Goal: Task Accomplishment & Management: Manage account settings

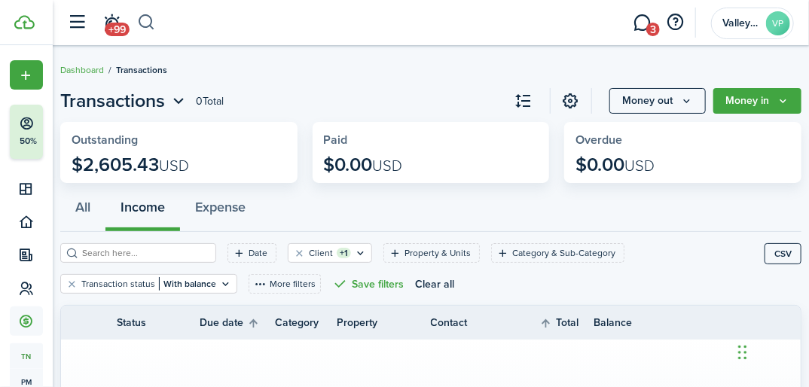
click at [147, 13] on button "button" at bounding box center [146, 23] width 19 height 26
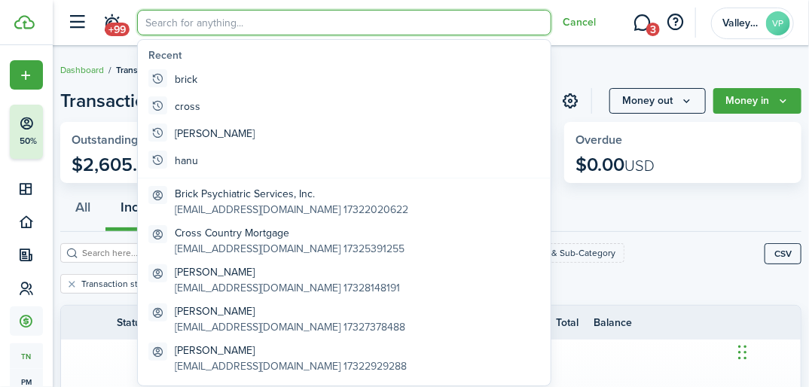
click at [148, 12] on input "search" at bounding box center [344, 23] width 414 height 26
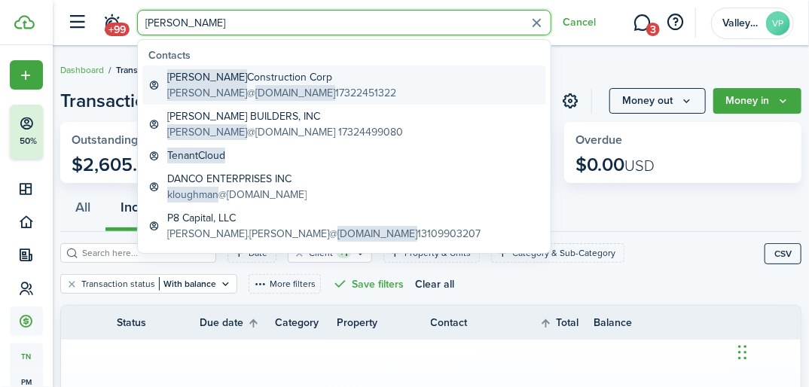
type input "[PERSON_NAME]"
click at [255, 87] on span "[DOMAIN_NAME]" at bounding box center [295, 93] width 80 height 16
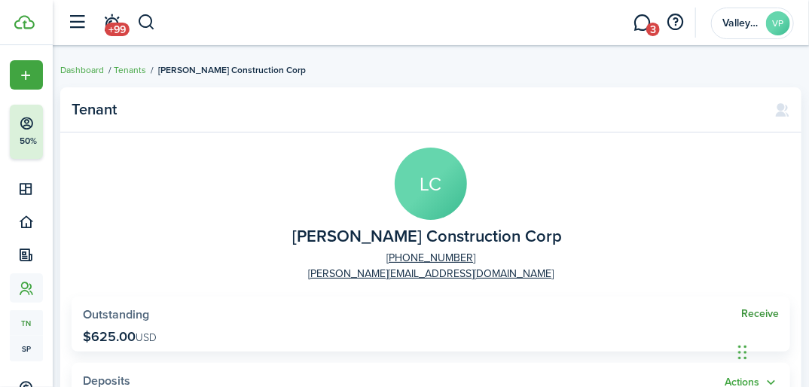
click at [746, 313] on link "Receive" at bounding box center [760, 314] width 38 height 12
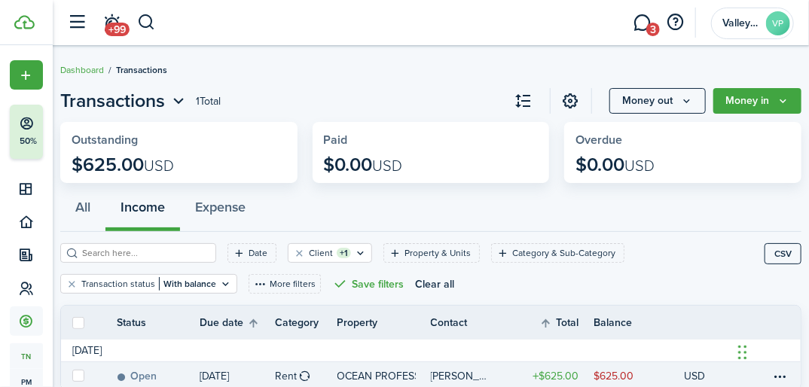
click at [76, 374] on label at bounding box center [78, 376] width 12 height 12
click at [72, 376] on input "checkbox" at bounding box center [72, 376] width 1 height 1
checkbox input "true"
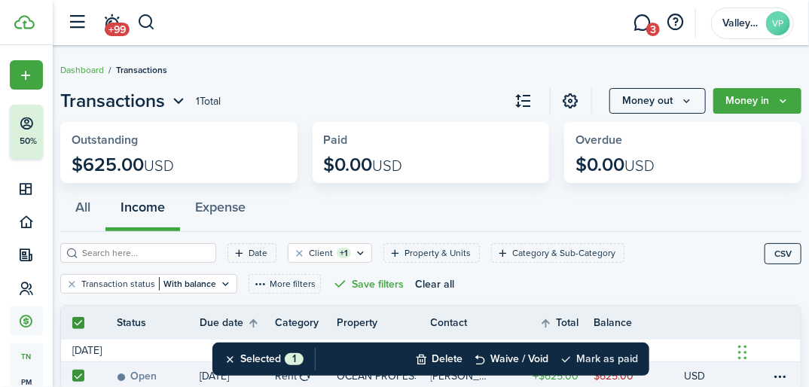
click at [615, 359] on button "Mark as paid" at bounding box center [599, 359] width 78 height 33
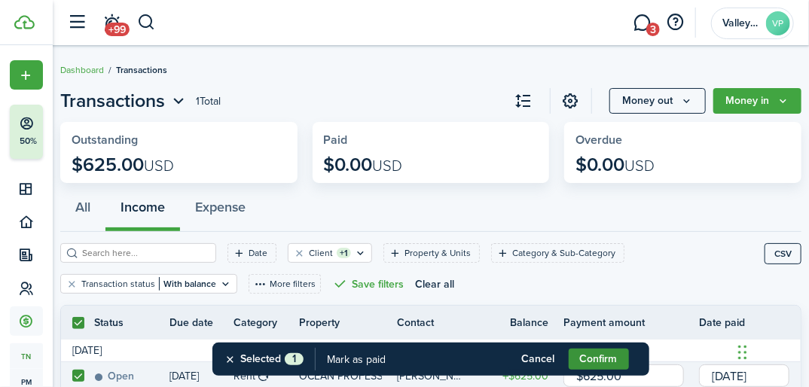
click at [606, 356] on button "Confirm" at bounding box center [599, 359] width 60 height 21
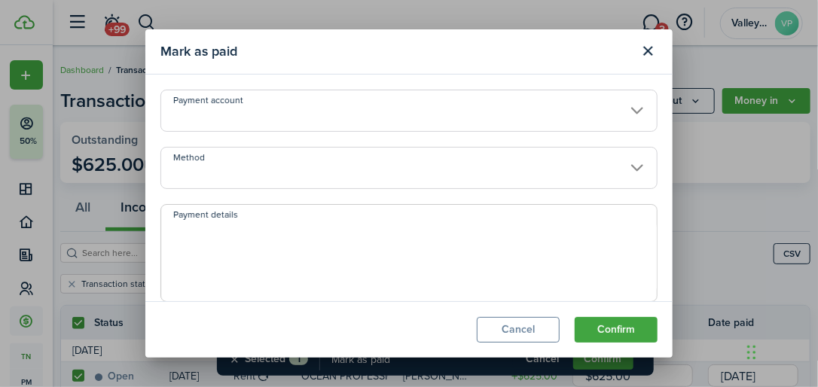
click at [205, 166] on input "Method" at bounding box center [408, 168] width 497 height 42
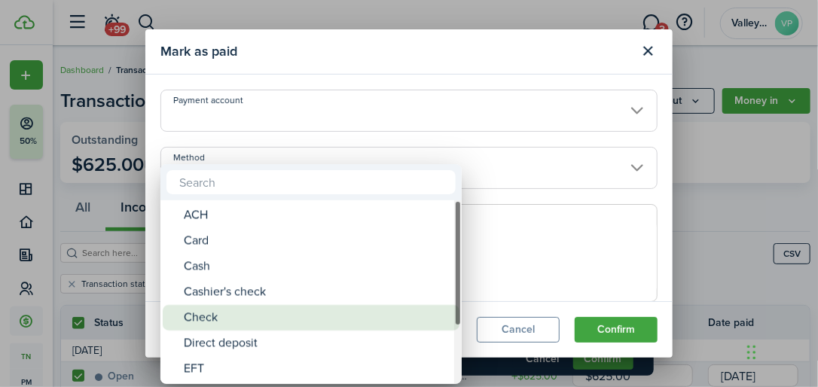
click at [187, 316] on div "Check" at bounding box center [317, 318] width 267 height 26
type input "Check"
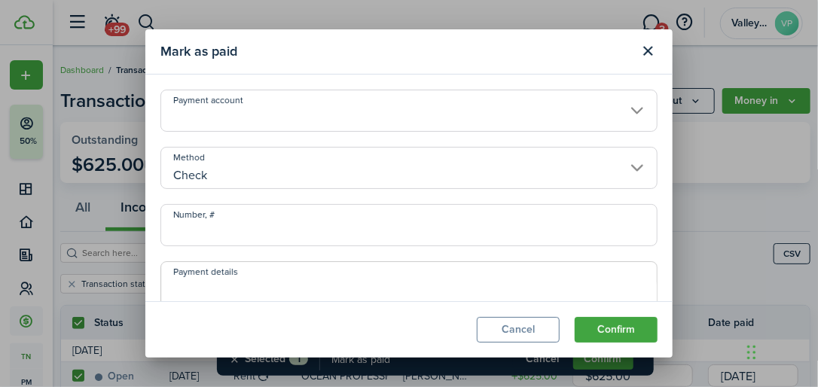
click at [191, 225] on input "Number, #" at bounding box center [408, 225] width 497 height 42
type input "899351139"
click at [606, 337] on button "Confirm" at bounding box center [616, 330] width 83 height 26
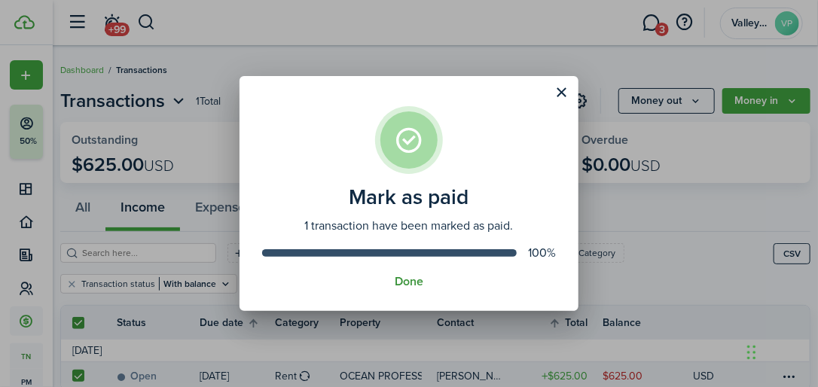
click at [398, 281] on button "Done" at bounding box center [409, 282] width 29 height 14
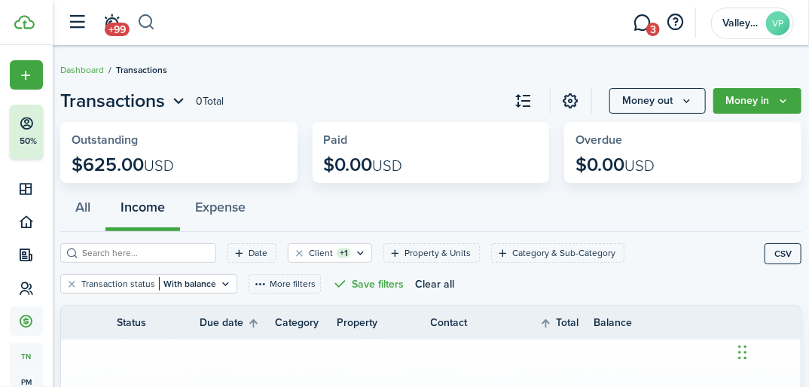
click at [140, 20] on button "button" at bounding box center [146, 23] width 19 height 26
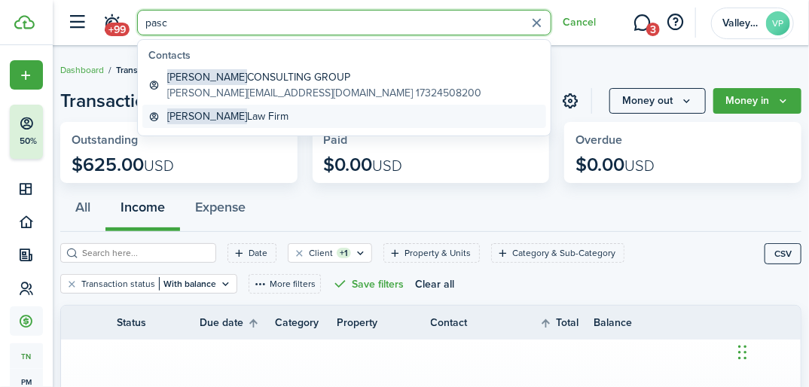
type input "pasc"
click at [201, 117] on span "[PERSON_NAME]" at bounding box center [207, 116] width 80 height 16
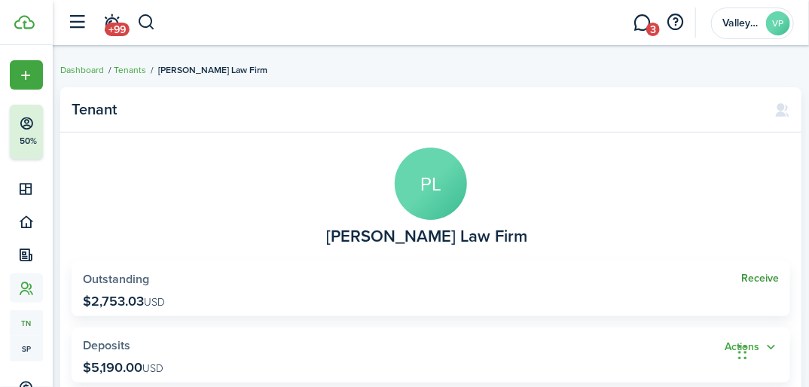
click at [764, 280] on link "Receive" at bounding box center [760, 279] width 38 height 12
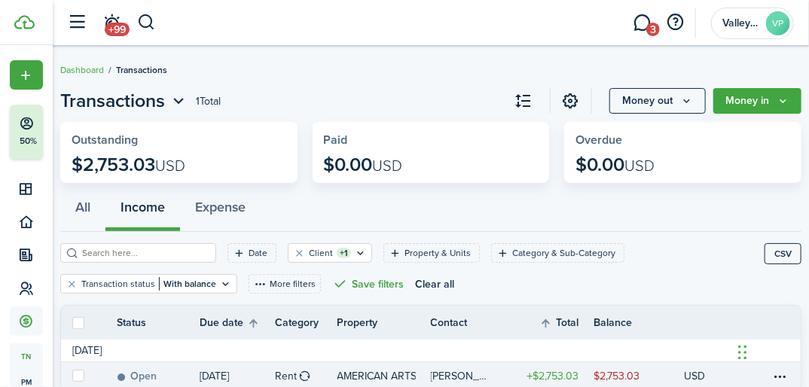
click at [81, 378] on label at bounding box center [78, 376] width 12 height 12
click at [72, 377] on input "checkbox" at bounding box center [72, 376] width 1 height 1
checkbox input "true"
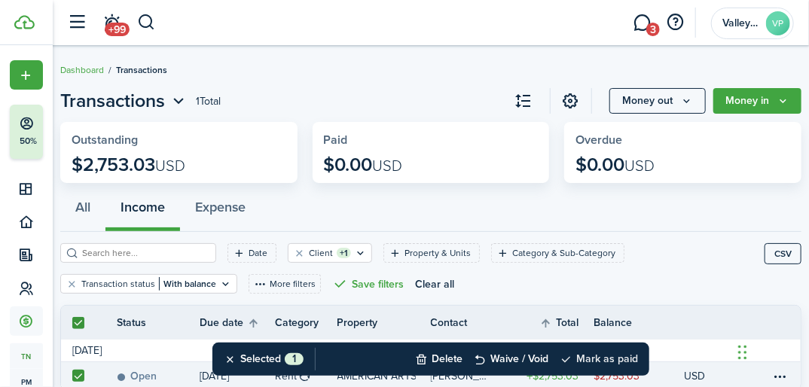
click at [622, 350] on button "Mark as paid" at bounding box center [599, 359] width 78 height 33
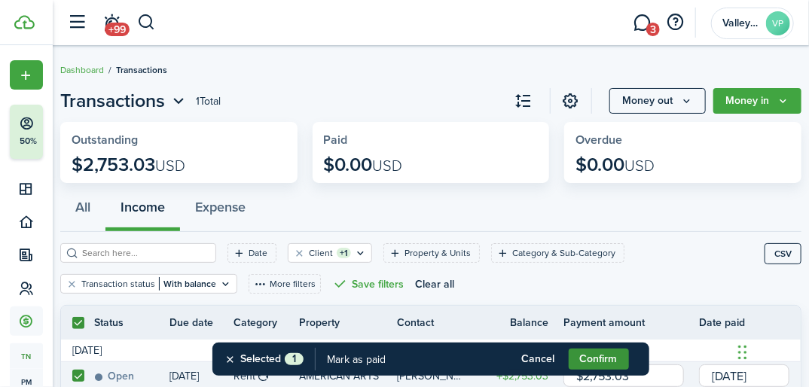
click at [583, 356] on button "Confirm" at bounding box center [599, 359] width 60 height 21
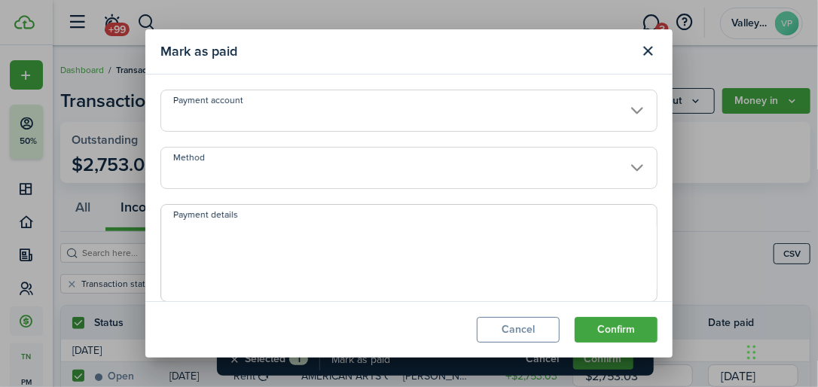
click at [261, 166] on input "Method" at bounding box center [408, 168] width 497 height 42
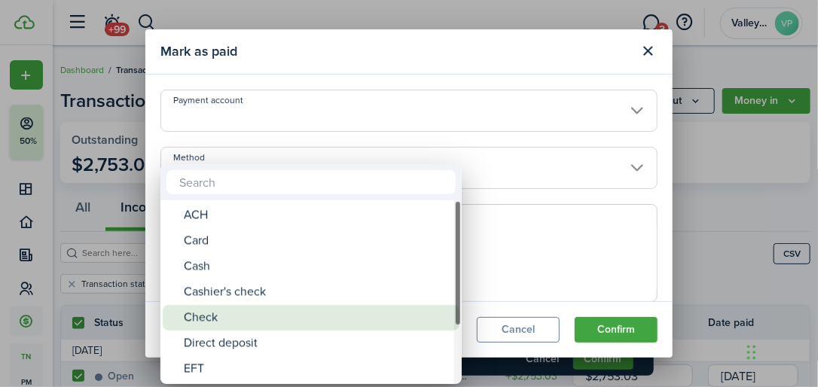
click at [199, 313] on div "Check" at bounding box center [317, 318] width 267 height 26
type input "Check"
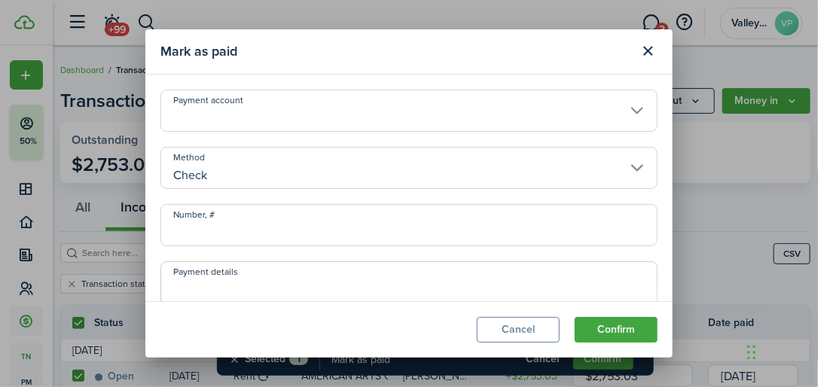
click at [204, 229] on input "Number, #" at bounding box center [408, 225] width 497 height 42
type input "899665594"
click at [611, 335] on button "Confirm" at bounding box center [616, 330] width 83 height 26
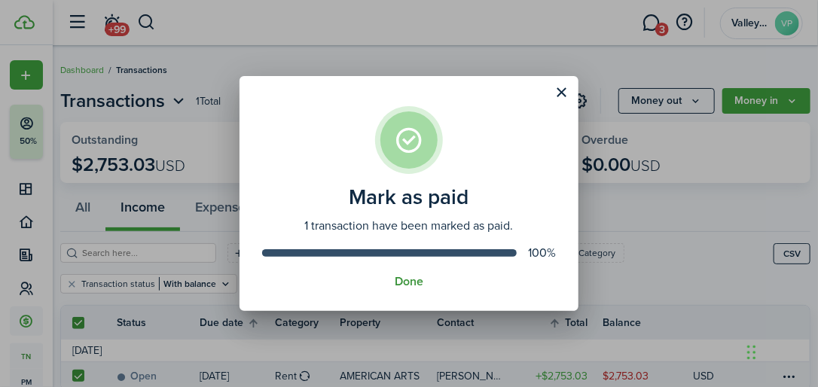
click at [413, 279] on button "Done" at bounding box center [409, 282] width 29 height 14
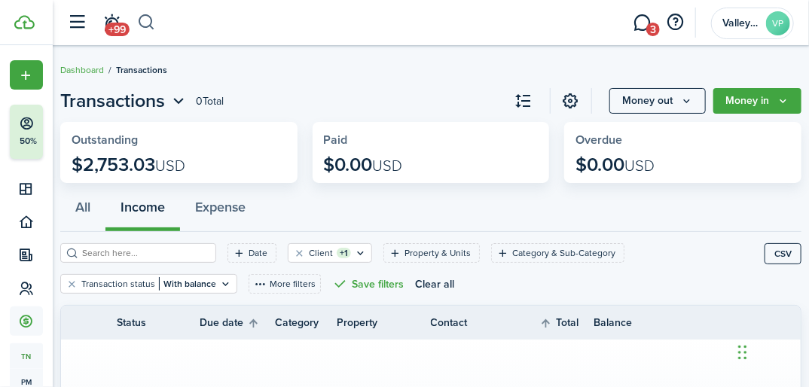
click at [150, 30] on button "button" at bounding box center [146, 23] width 19 height 26
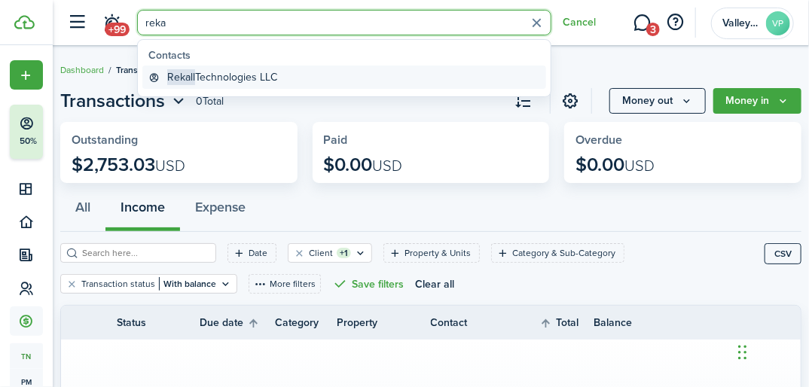
type input "reka"
click at [241, 82] on global-search-item-title "Rekall Technologies LLC" at bounding box center [222, 77] width 110 height 16
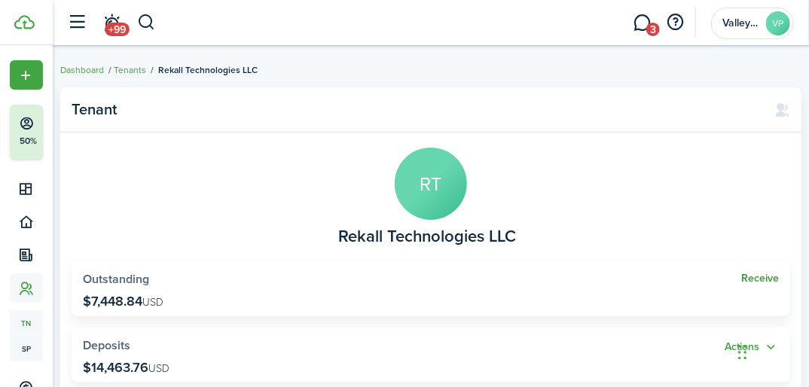
click at [754, 275] on link "Receive" at bounding box center [760, 279] width 38 height 12
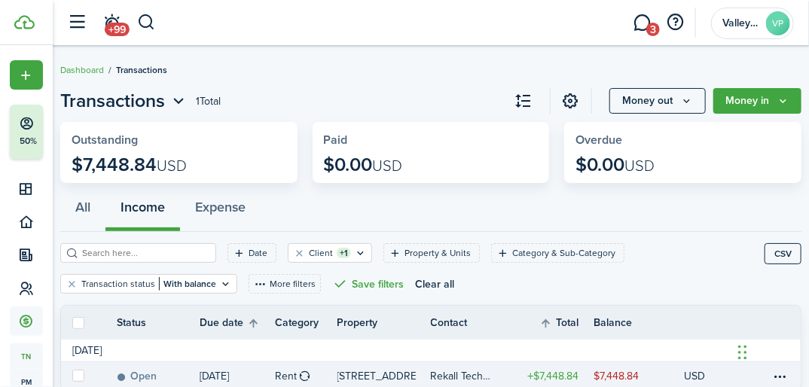
click at [76, 379] on label at bounding box center [78, 376] width 12 height 12
click at [72, 377] on input "checkbox" at bounding box center [72, 376] width 1 height 1
checkbox input "true"
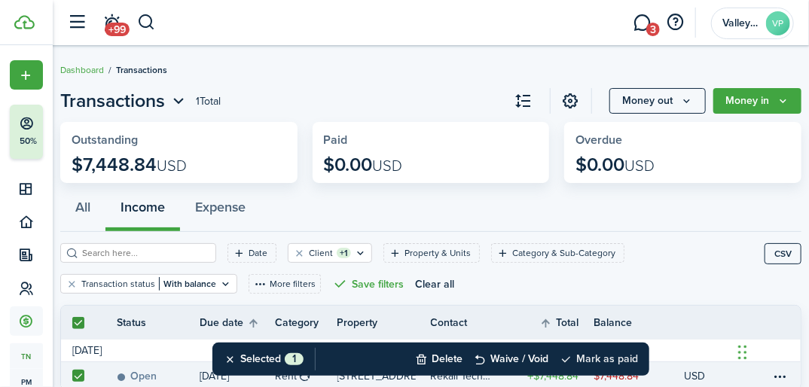
click at [588, 355] on button "Mark as paid" at bounding box center [599, 359] width 78 height 33
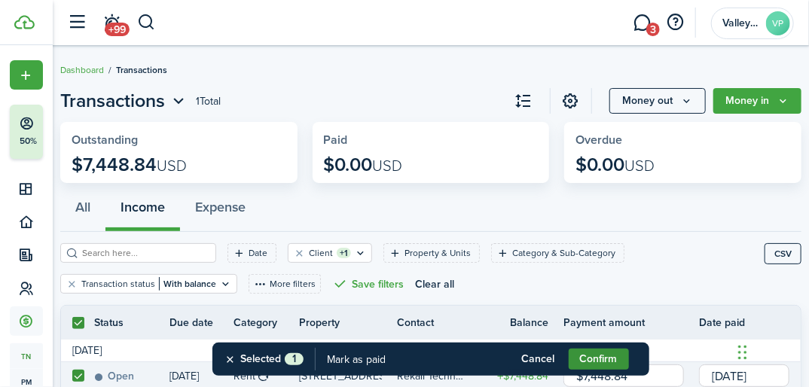
click at [588, 355] on button "Confirm" at bounding box center [599, 359] width 60 height 21
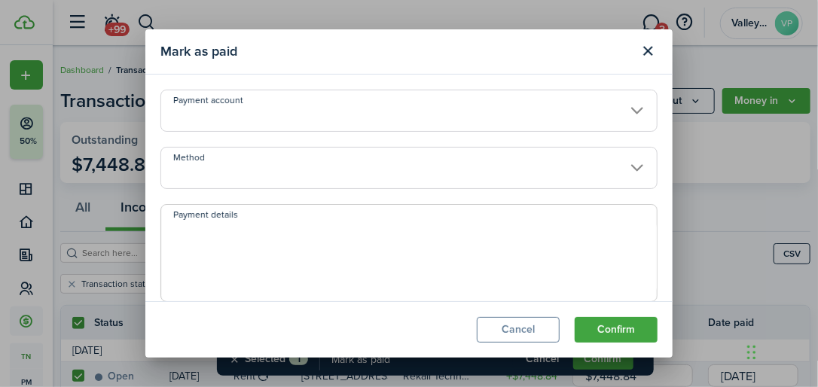
click at [277, 181] on input "Method" at bounding box center [408, 168] width 497 height 42
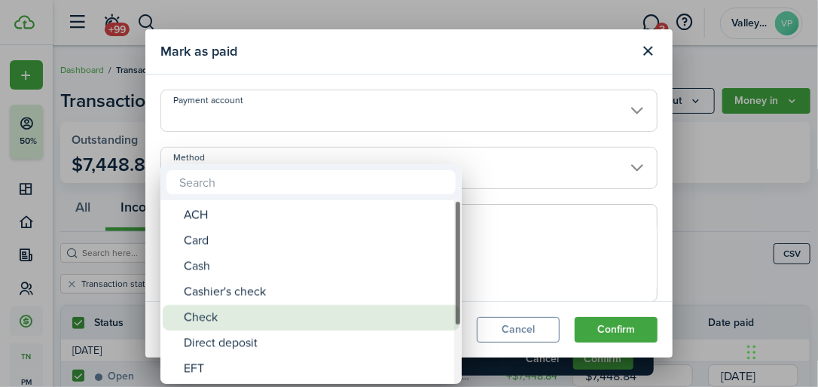
click at [194, 313] on div "Check" at bounding box center [317, 318] width 267 height 26
type input "Check"
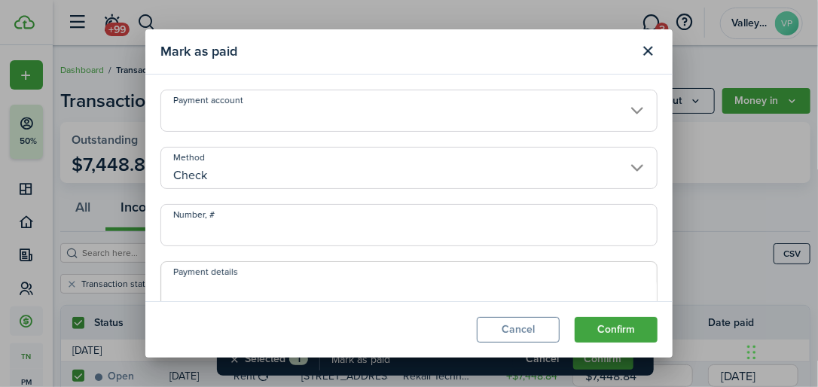
click at [181, 227] on input "Number, #" at bounding box center [408, 225] width 497 height 42
type input "68297328"
click at [603, 328] on button "Confirm" at bounding box center [616, 330] width 83 height 26
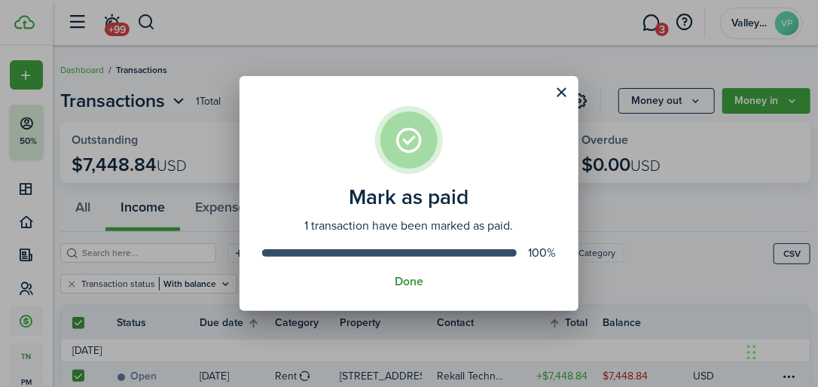
click at [410, 281] on button "Done" at bounding box center [409, 282] width 29 height 14
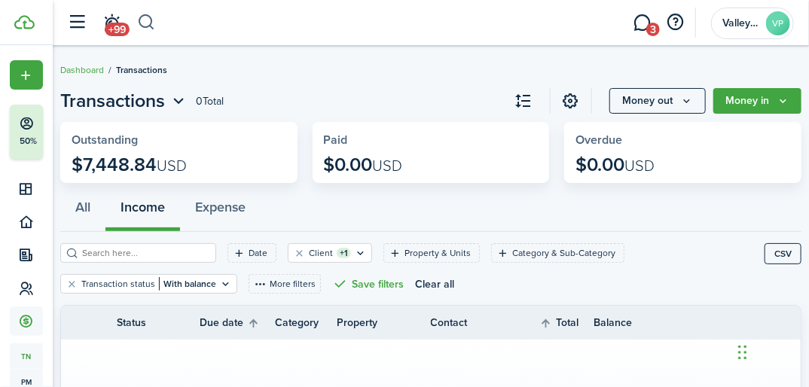
click at [145, 25] on button "button" at bounding box center [146, 23] width 19 height 26
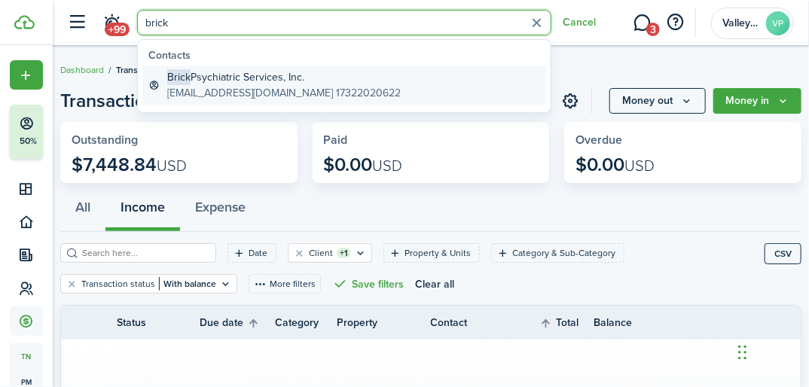
type input "brick"
click at [222, 73] on global-search-item-title "Brick Psychiatric Services, Inc." at bounding box center [283, 77] width 233 height 16
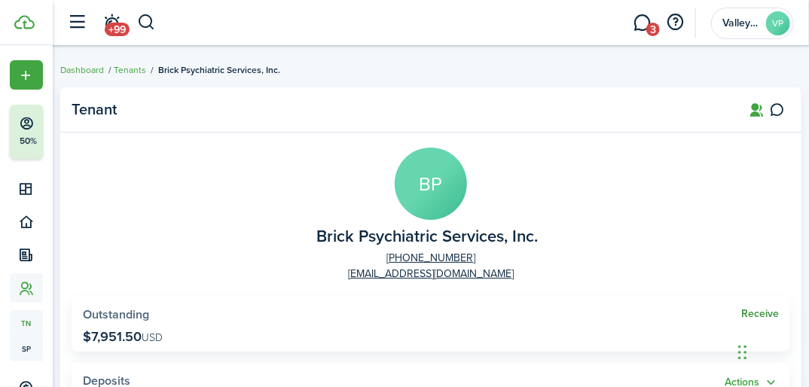
click at [746, 308] on link "Receive" at bounding box center [760, 314] width 38 height 12
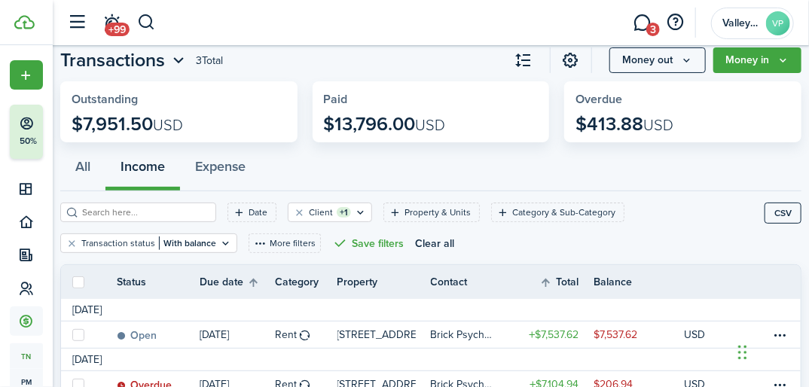
scroll to position [60, 0]
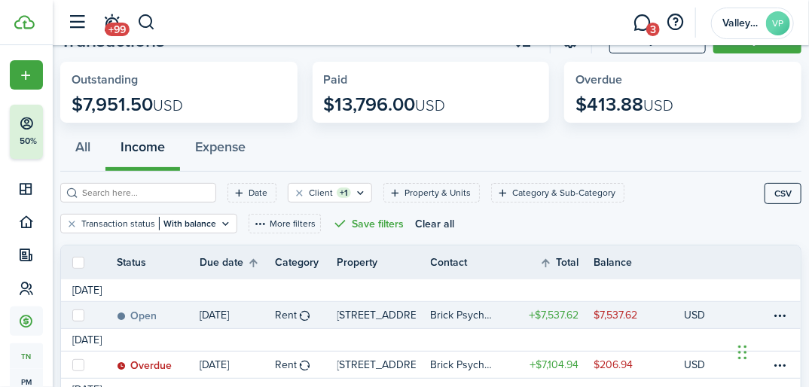
click at [78, 316] on label at bounding box center [78, 316] width 12 height 12
click at [72, 316] on input "checkbox" at bounding box center [72, 315] width 1 height 1
checkbox input "true"
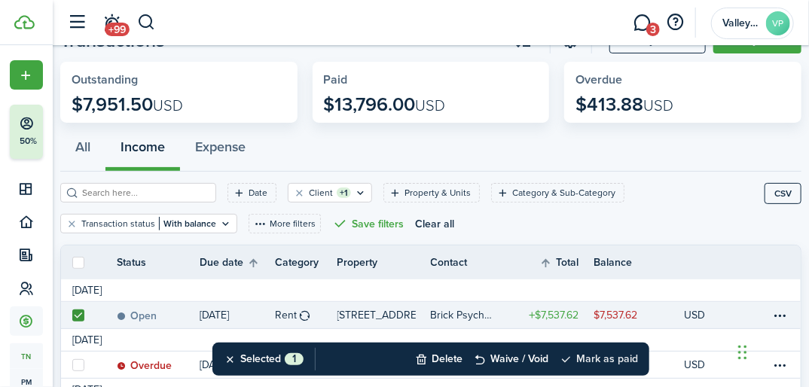
click at [597, 362] on button "Mark as paid" at bounding box center [599, 359] width 78 height 33
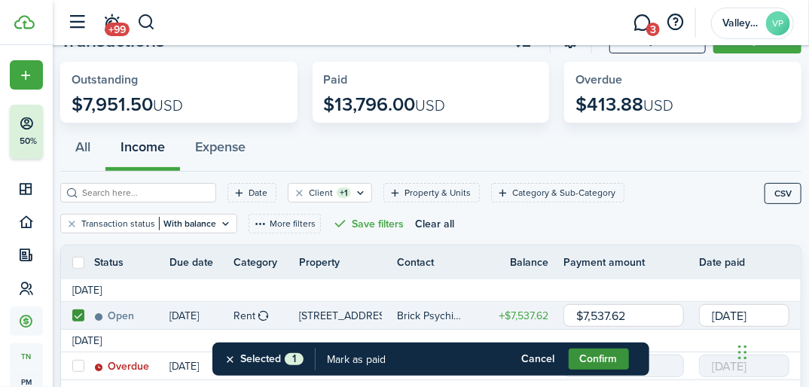
click at [577, 365] on button "Confirm" at bounding box center [599, 359] width 60 height 21
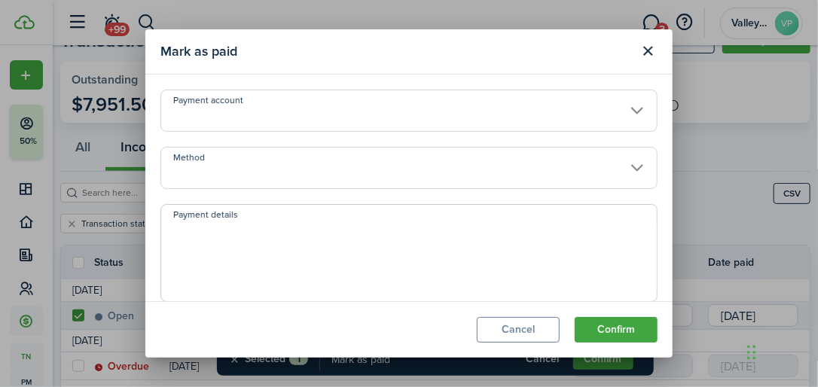
click at [189, 163] on input "Method" at bounding box center [408, 168] width 497 height 42
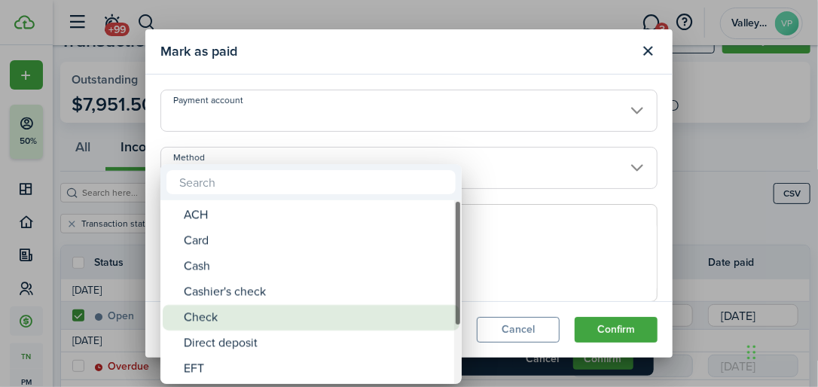
click at [193, 319] on div "Check" at bounding box center [317, 318] width 267 height 26
type input "Check"
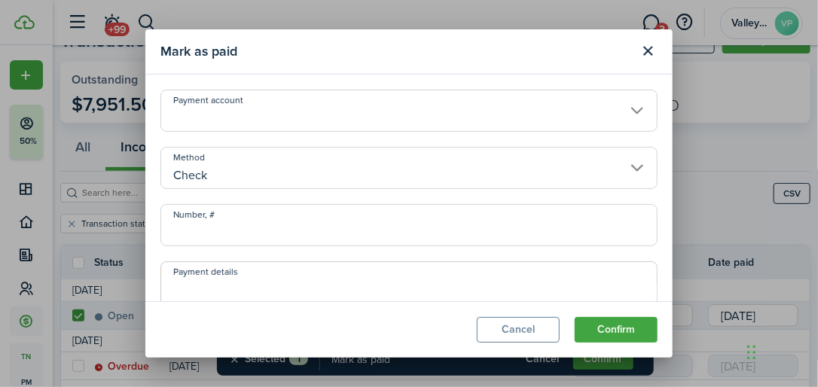
click at [188, 232] on input "Number, #" at bounding box center [408, 225] width 497 height 42
type input "9325"
click at [619, 332] on button "Confirm" at bounding box center [616, 330] width 83 height 26
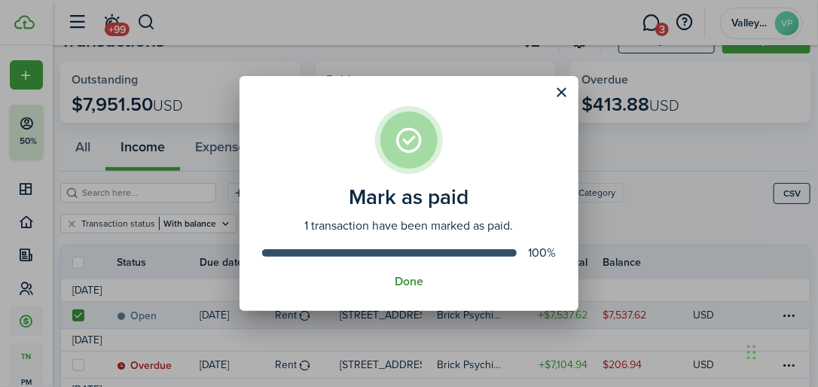
click at [398, 283] on button "Done" at bounding box center [409, 282] width 29 height 14
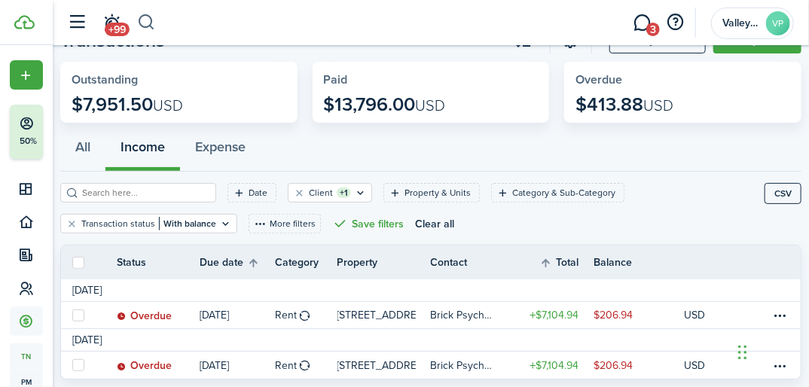
click at [145, 21] on button "button" at bounding box center [146, 23] width 19 height 26
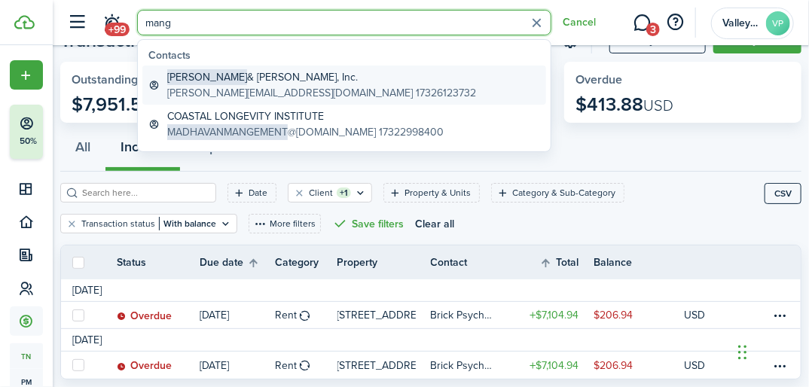
type input "mang"
click at [238, 85] on global-search-item-description "[PERSON_NAME][EMAIL_ADDRESS][DOMAIN_NAME] 17326123732" at bounding box center [321, 93] width 309 height 16
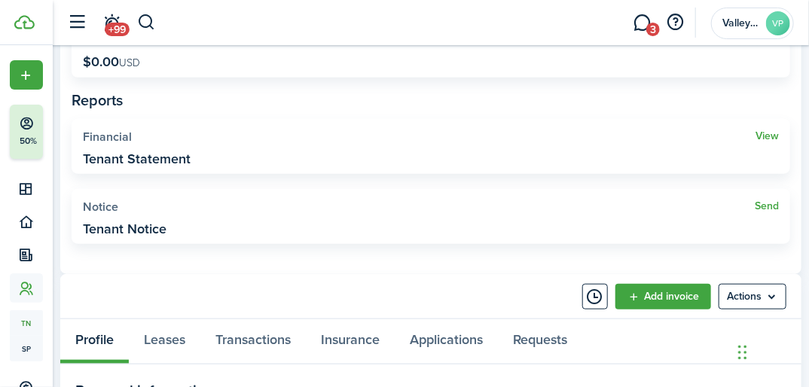
scroll to position [422, 0]
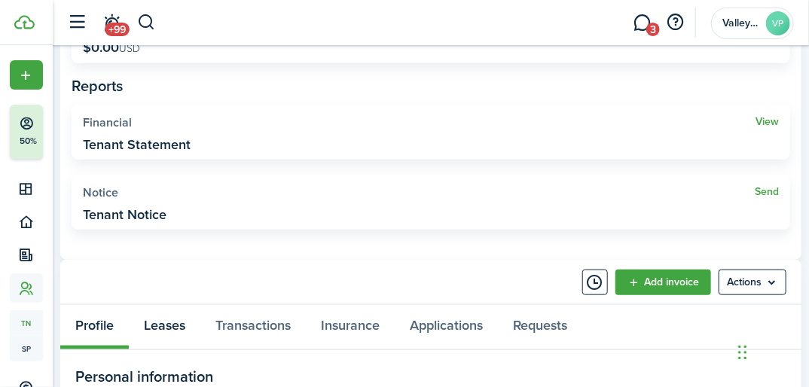
click at [153, 321] on link "Leases" at bounding box center [165, 327] width 72 height 44
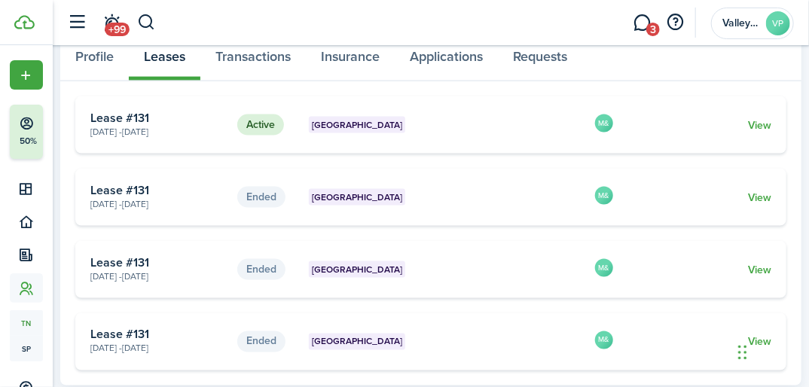
scroll to position [663, 0]
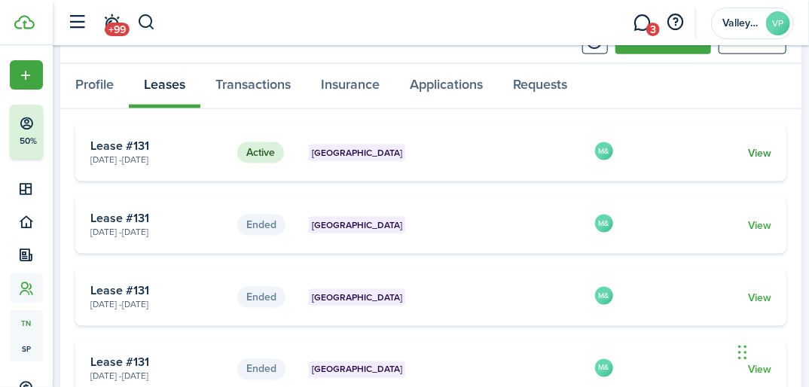
click at [753, 157] on link "View" at bounding box center [759, 153] width 23 height 16
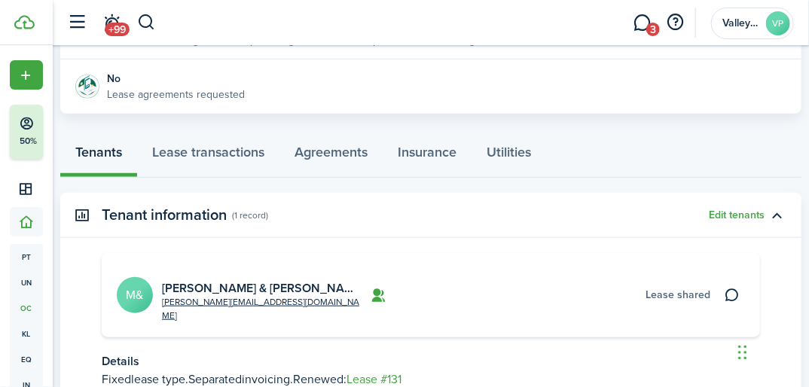
scroll to position [301, 0]
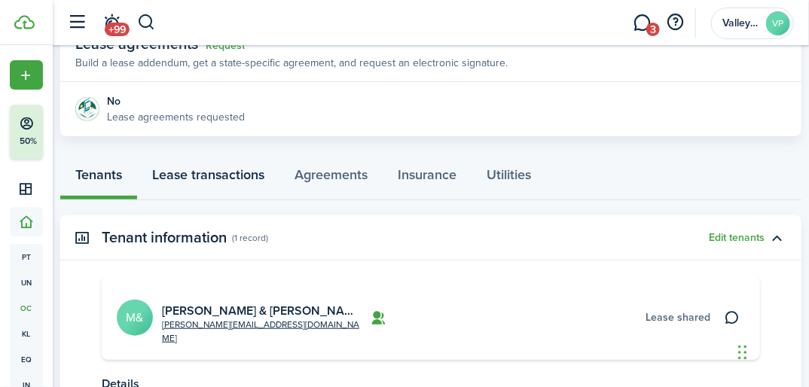
click at [227, 177] on link "Lease transactions" at bounding box center [208, 177] width 142 height 44
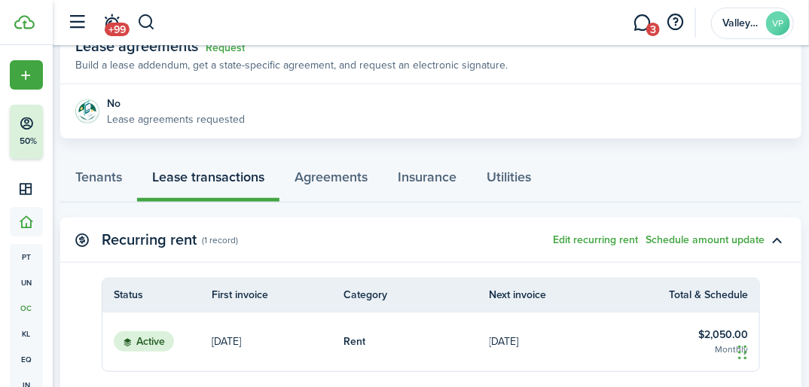
scroll to position [301, 0]
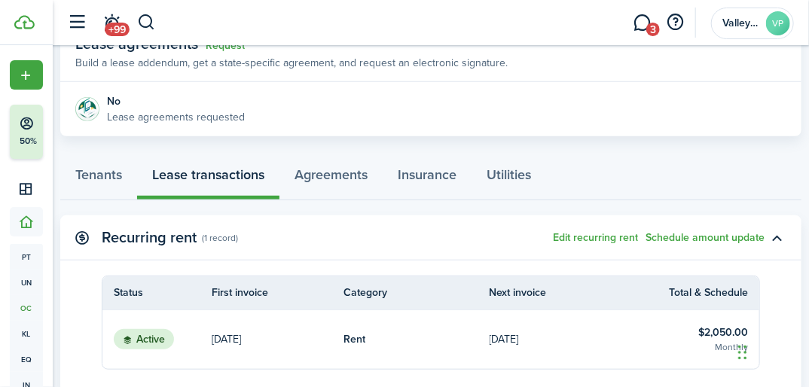
click at [718, 334] on table-info-title "$2,050.00" at bounding box center [723, 333] width 50 height 16
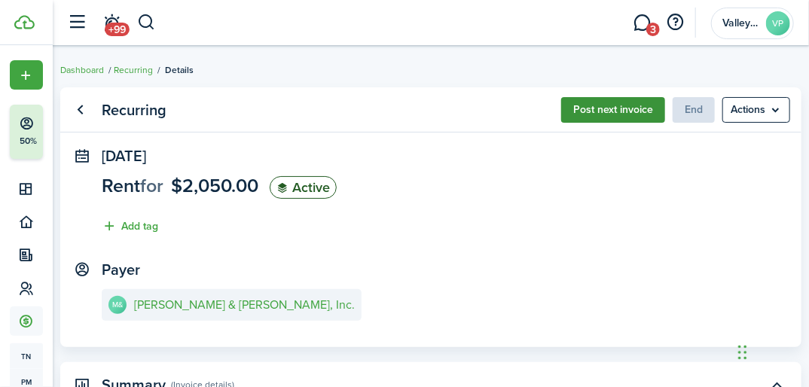
click at [599, 104] on button "Post next invoice" at bounding box center [613, 110] width 104 height 26
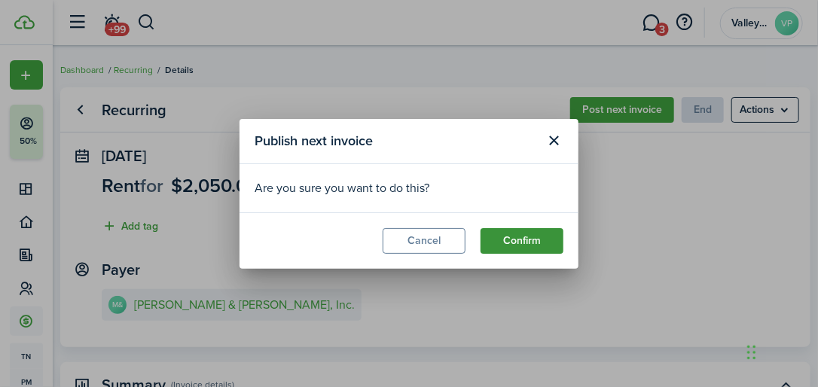
click at [514, 247] on button "Confirm" at bounding box center [522, 241] width 83 height 26
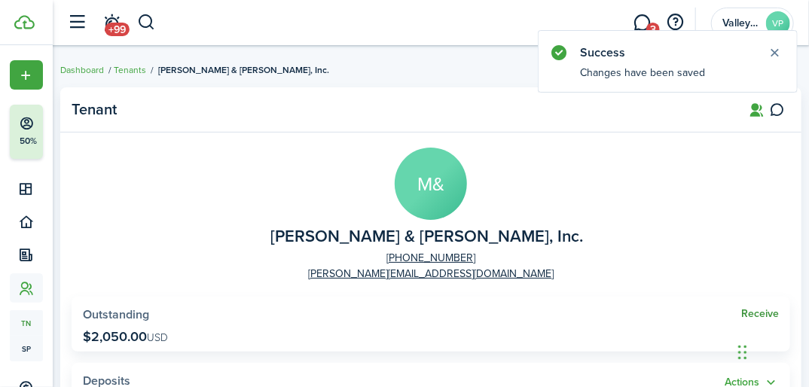
click at [749, 311] on link "Receive" at bounding box center [760, 314] width 38 height 12
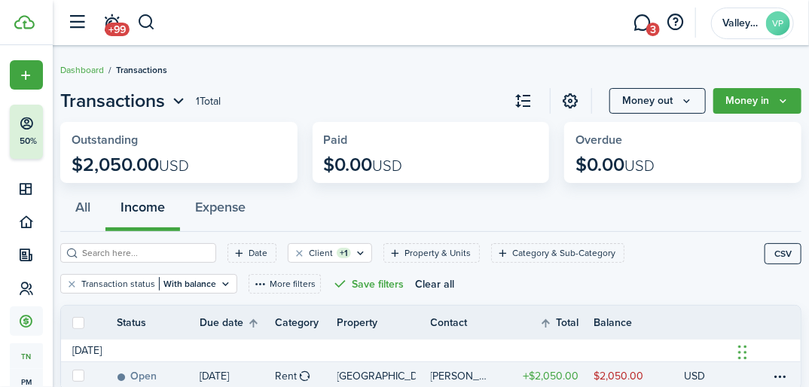
click at [80, 372] on label at bounding box center [78, 376] width 12 height 12
click at [72, 376] on input "checkbox" at bounding box center [72, 376] width 1 height 1
checkbox input "true"
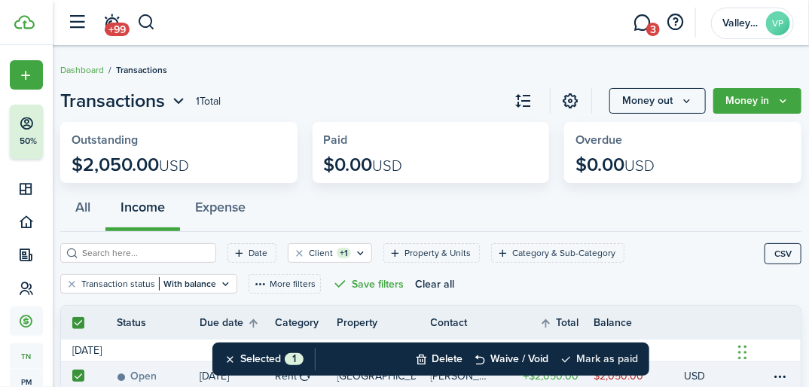
click at [586, 353] on button "Mark as paid" at bounding box center [599, 359] width 78 height 33
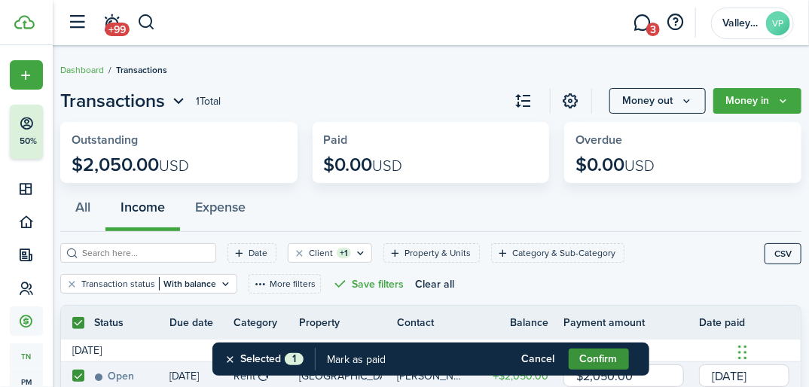
click at [596, 356] on button "Confirm" at bounding box center [599, 359] width 60 height 21
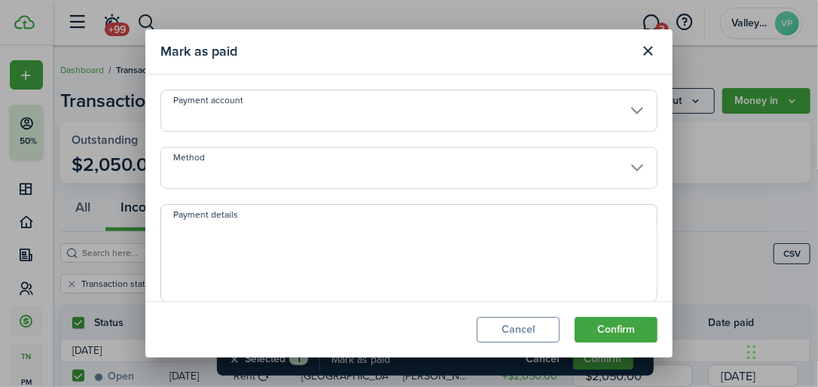
click at [224, 157] on input "Method" at bounding box center [408, 168] width 497 height 42
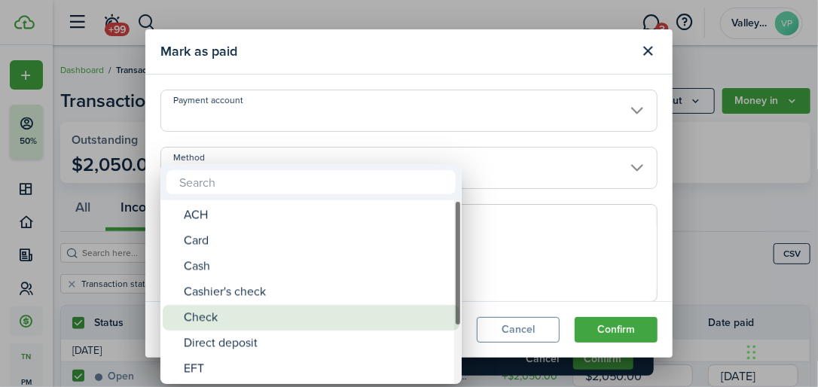
click at [199, 319] on div "Check" at bounding box center [317, 318] width 267 height 26
type input "Check"
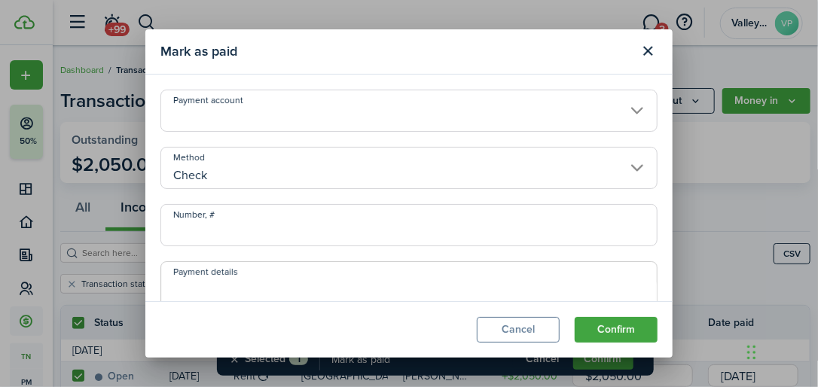
click at [203, 224] on input "Number, #" at bounding box center [408, 225] width 497 height 42
type input "899712692"
click at [590, 321] on button "Confirm" at bounding box center [616, 330] width 83 height 26
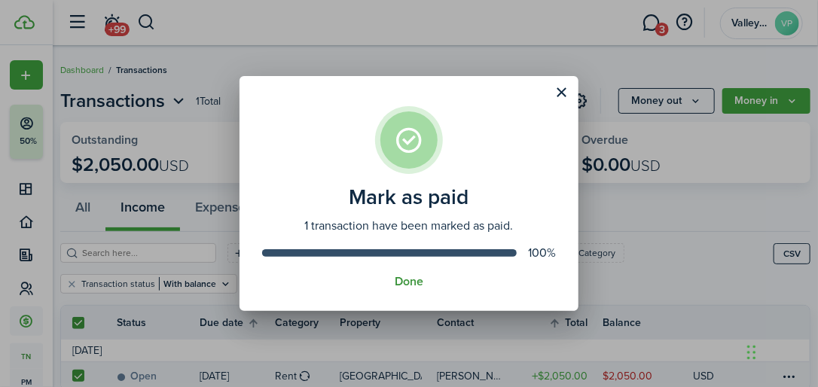
click at [402, 282] on button "Done" at bounding box center [409, 282] width 29 height 14
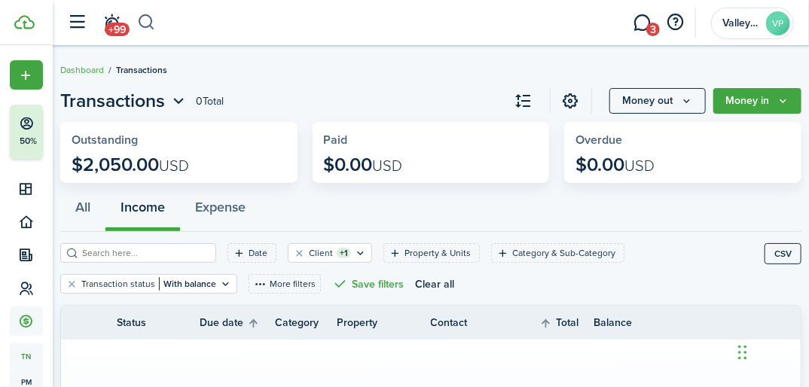
click at [145, 15] on button "button" at bounding box center [146, 23] width 19 height 26
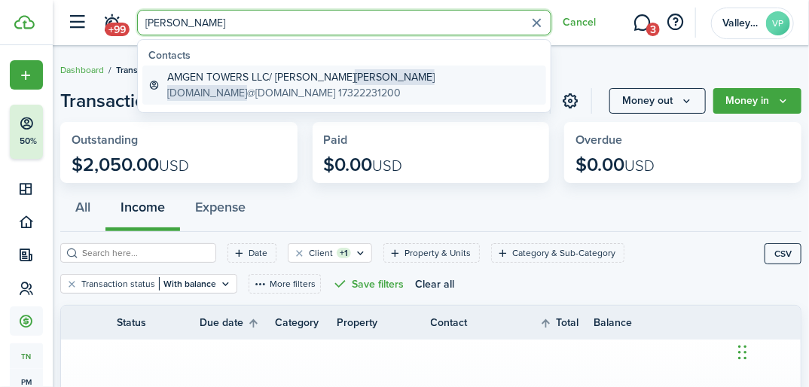
type input "[PERSON_NAME]"
click at [178, 75] on global-search-item-title "AMGEN TOWERS LLC/ [PERSON_NAME]" at bounding box center [300, 77] width 267 height 16
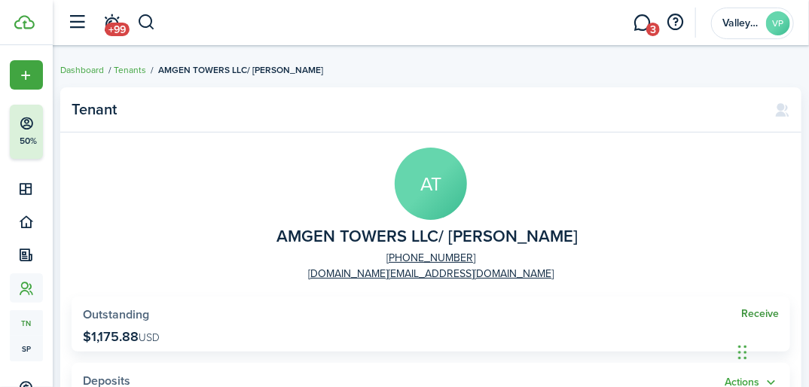
click at [750, 313] on link "Receive" at bounding box center [760, 314] width 38 height 12
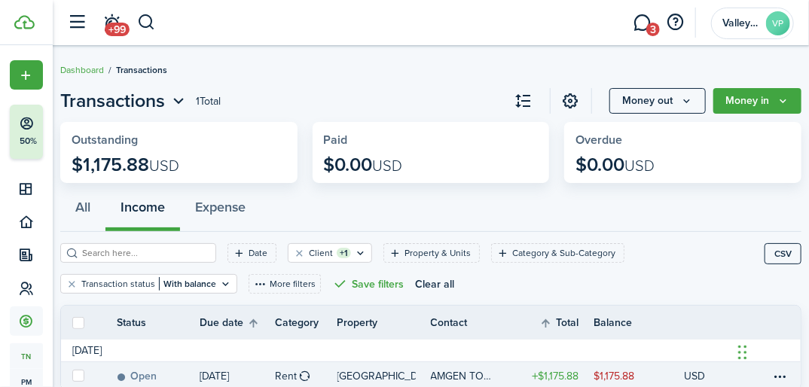
click at [75, 374] on label at bounding box center [78, 376] width 12 height 12
click at [72, 376] on input "checkbox" at bounding box center [72, 376] width 1 height 1
checkbox input "true"
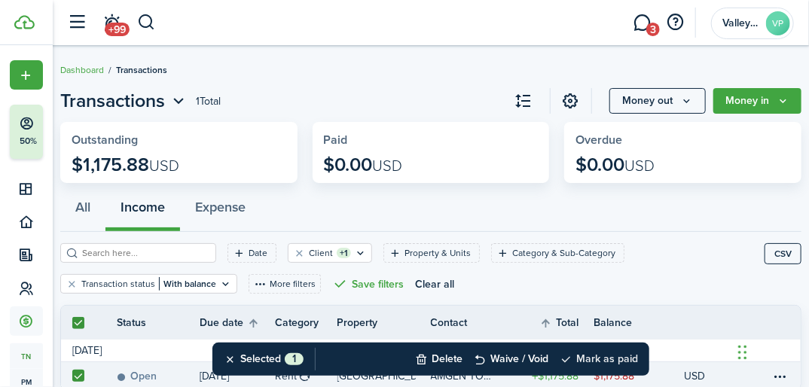
click at [580, 353] on button "Mark as paid" at bounding box center [599, 359] width 78 height 33
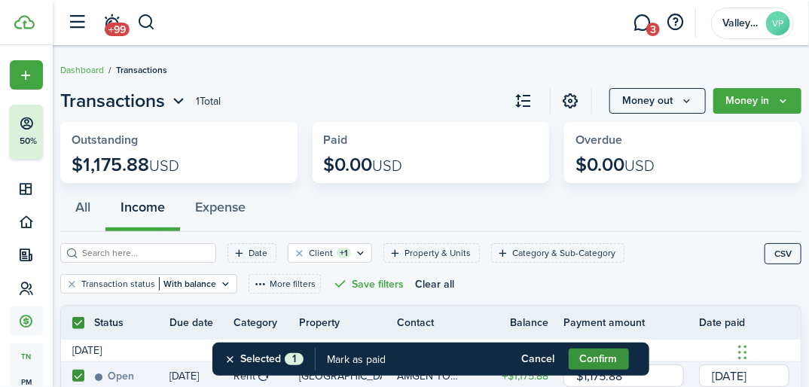
click at [580, 353] on button "Confirm" at bounding box center [599, 359] width 60 height 21
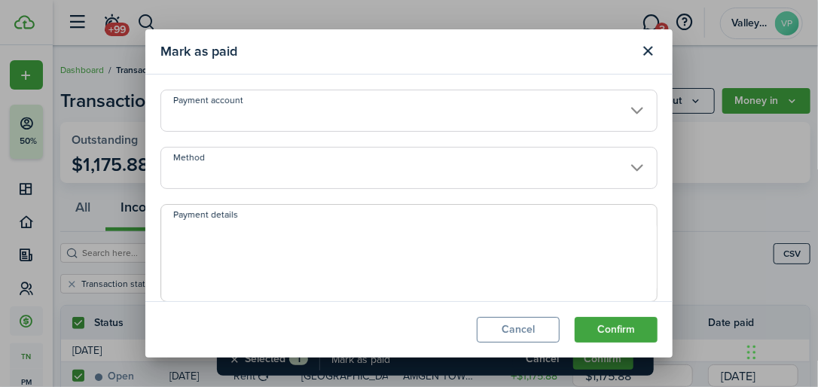
click at [186, 169] on input "Method" at bounding box center [408, 168] width 497 height 42
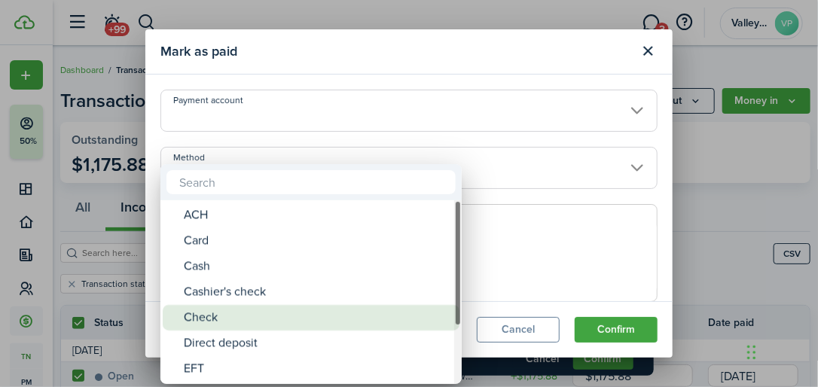
click at [187, 310] on div "Check" at bounding box center [317, 318] width 267 height 26
type input "Check"
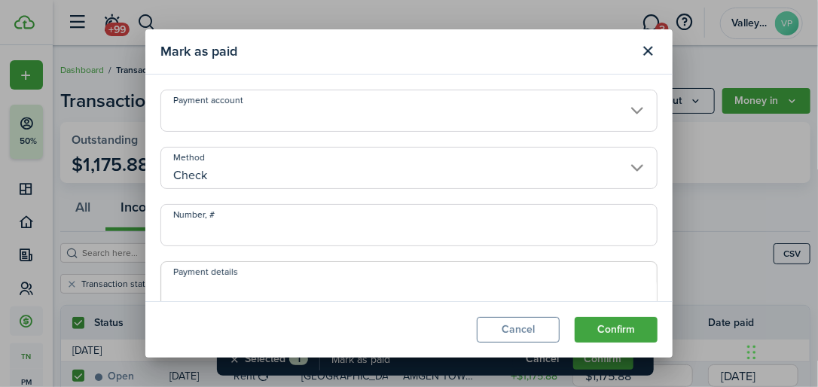
click at [196, 239] on input "Number, #" at bounding box center [408, 225] width 497 height 42
type input "7183"
click at [621, 318] on button "Confirm" at bounding box center [616, 330] width 83 height 26
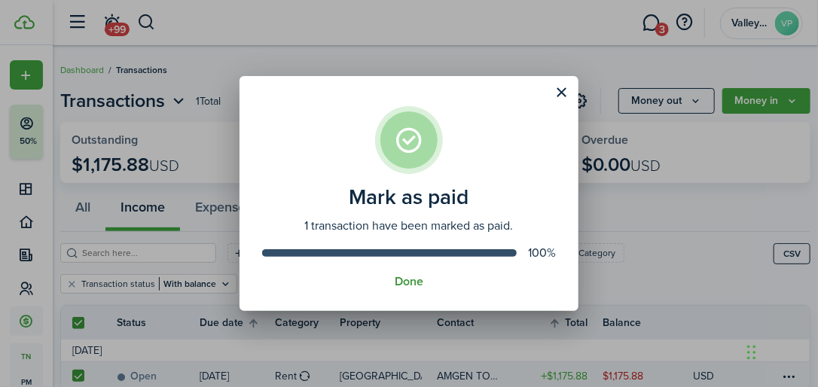
click at [410, 283] on button "Done" at bounding box center [409, 282] width 29 height 14
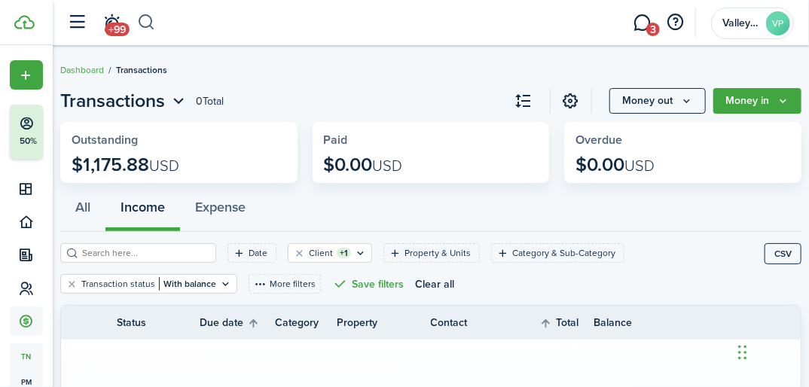
click at [145, 28] on button "button" at bounding box center [146, 23] width 19 height 26
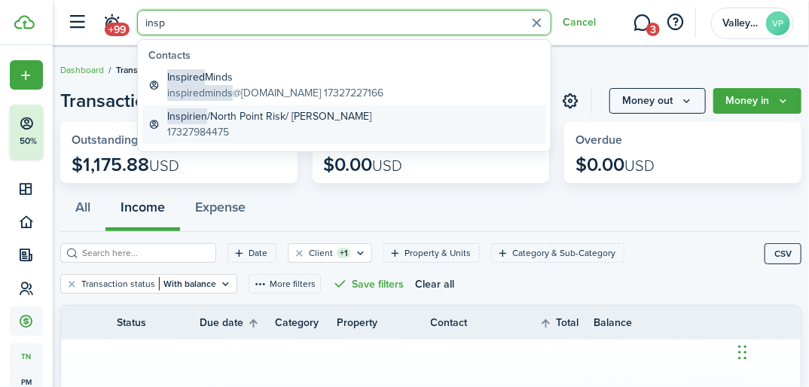
type input "insp"
click at [193, 117] on span "Inspirien" at bounding box center [187, 116] width 40 height 16
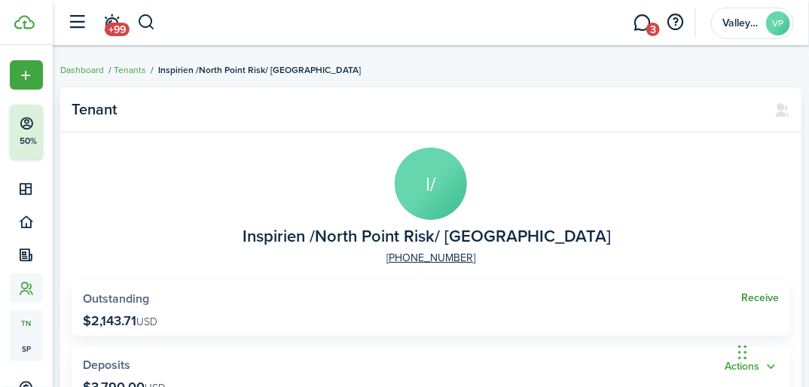
click at [755, 301] on link "Receive" at bounding box center [760, 298] width 38 height 12
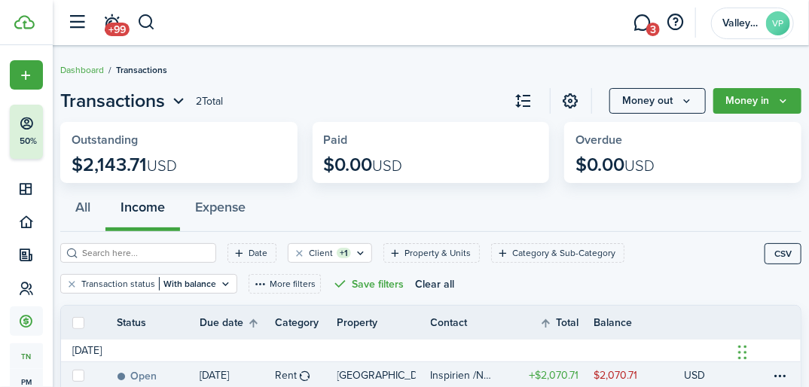
click at [79, 373] on label at bounding box center [78, 376] width 12 height 12
click at [72, 375] on input "checkbox" at bounding box center [72, 375] width 1 height 1
checkbox input "true"
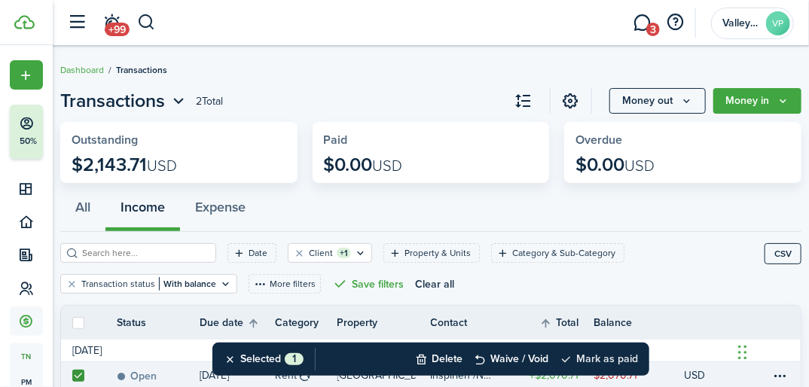
click at [587, 355] on button "Mark as paid" at bounding box center [599, 359] width 78 height 33
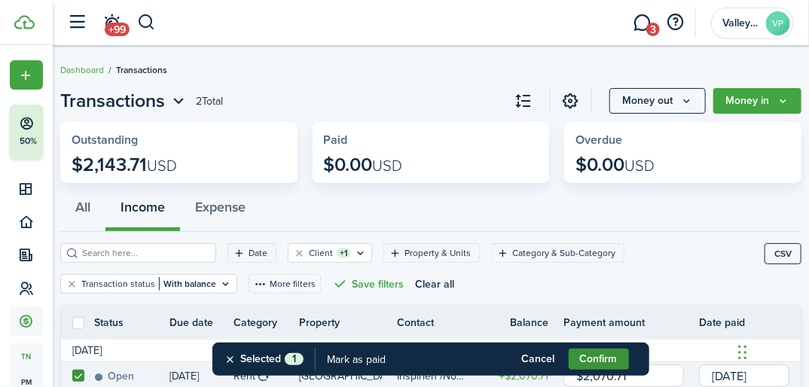
click at [587, 355] on button "Confirm" at bounding box center [599, 359] width 60 height 21
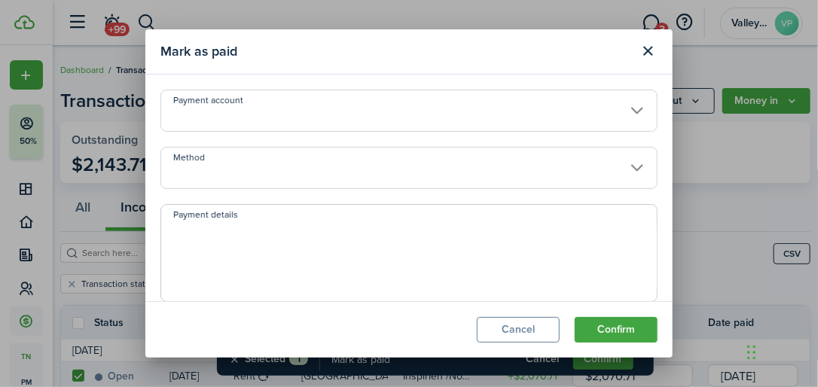
click at [197, 162] on input "Method" at bounding box center [408, 168] width 497 height 42
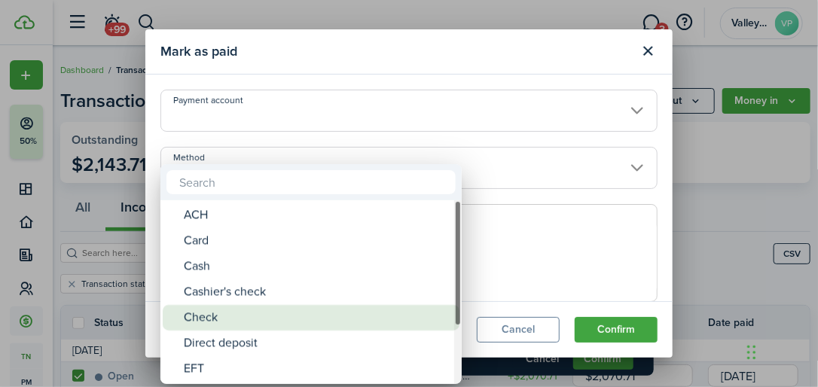
click at [193, 314] on div "Check" at bounding box center [317, 318] width 267 height 26
type input "Check"
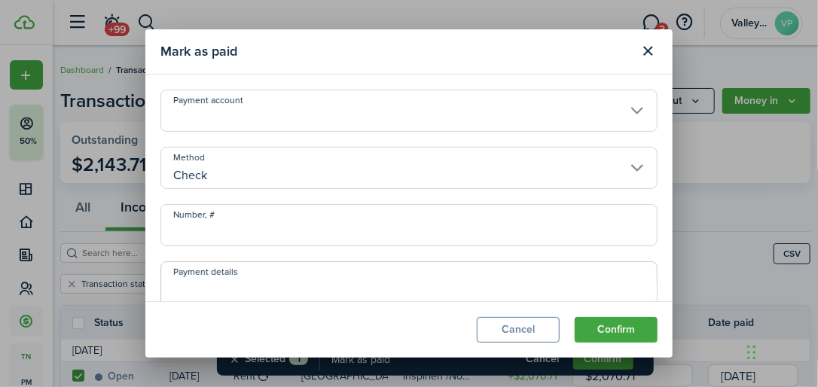
click at [182, 228] on input "Number, #" at bounding box center [408, 225] width 497 height 42
type input "20270"
click at [593, 331] on button "Confirm" at bounding box center [616, 330] width 83 height 26
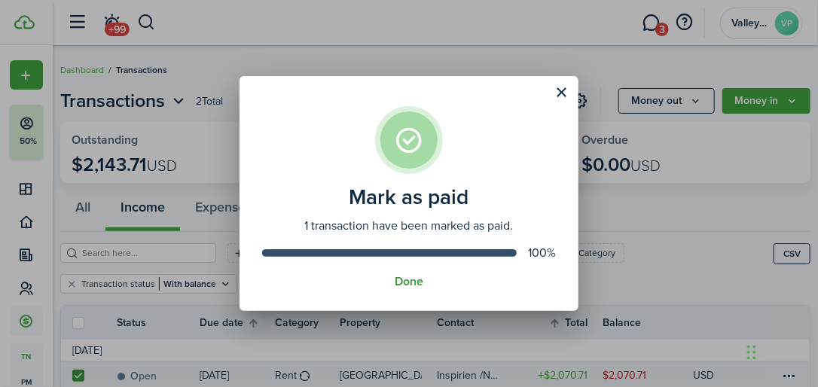
click at [404, 287] on button "Done" at bounding box center [409, 282] width 29 height 14
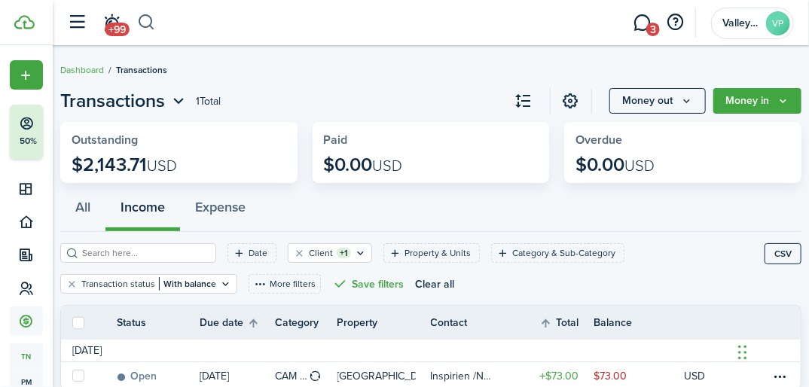
click at [145, 16] on button "button" at bounding box center [146, 23] width 19 height 26
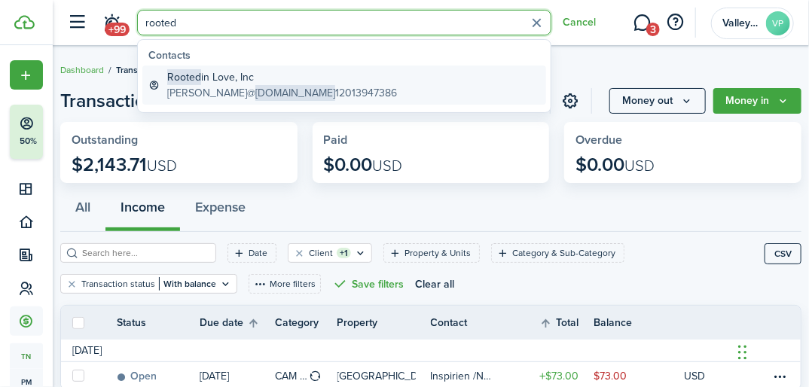
type input "rooted"
click at [255, 87] on span "[DOMAIN_NAME]" at bounding box center [295, 93] width 80 height 16
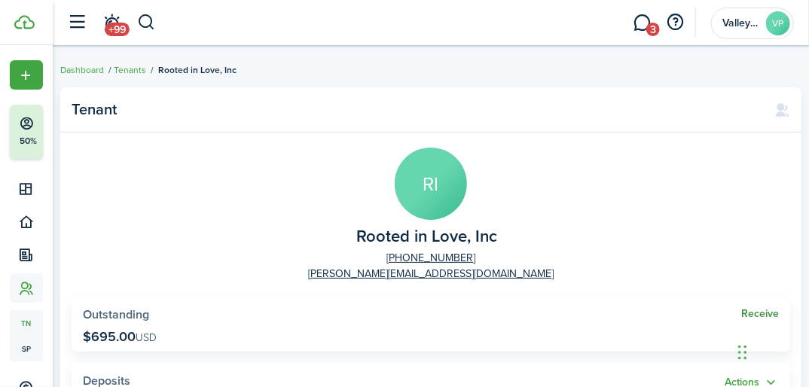
click at [747, 313] on link "Receive" at bounding box center [760, 314] width 38 height 12
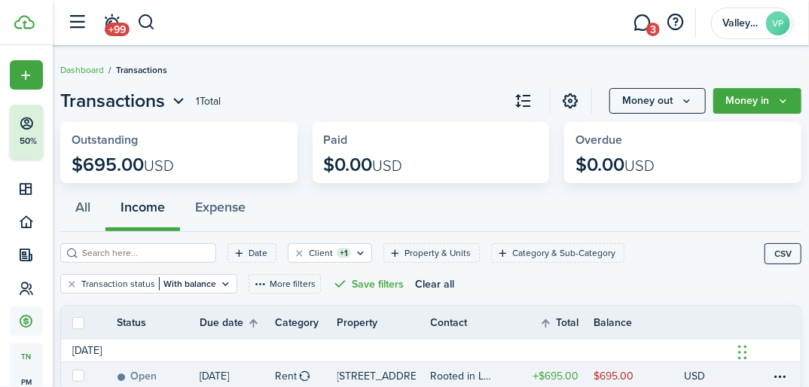
click at [78, 373] on label at bounding box center [78, 376] width 12 height 12
click at [72, 376] on input "checkbox" at bounding box center [72, 376] width 1 height 1
checkbox input "true"
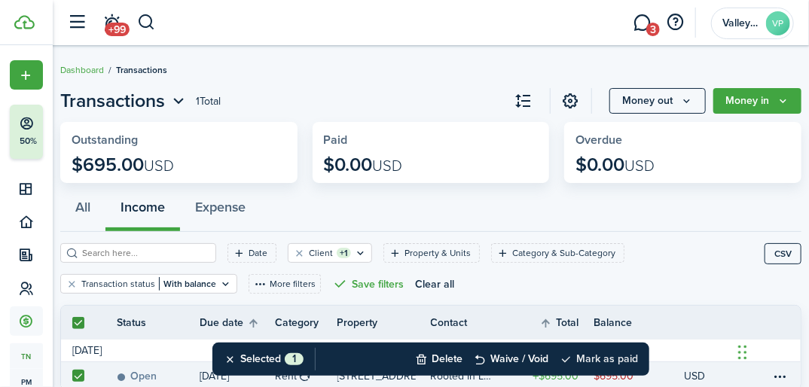
click at [606, 353] on button "Mark as paid" at bounding box center [599, 359] width 78 height 33
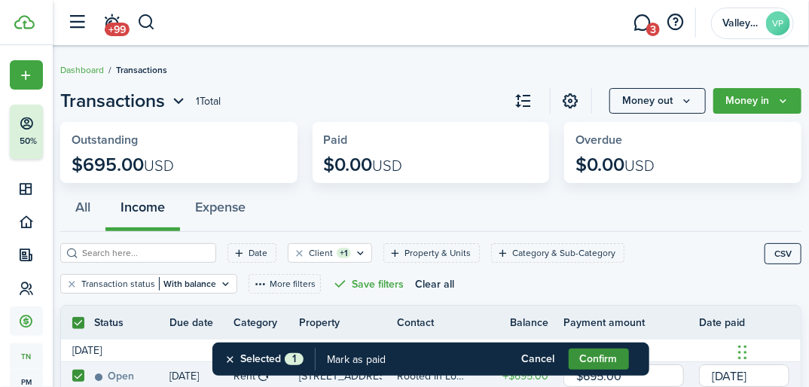
click at [606, 354] on button "Confirm" at bounding box center [599, 359] width 60 height 21
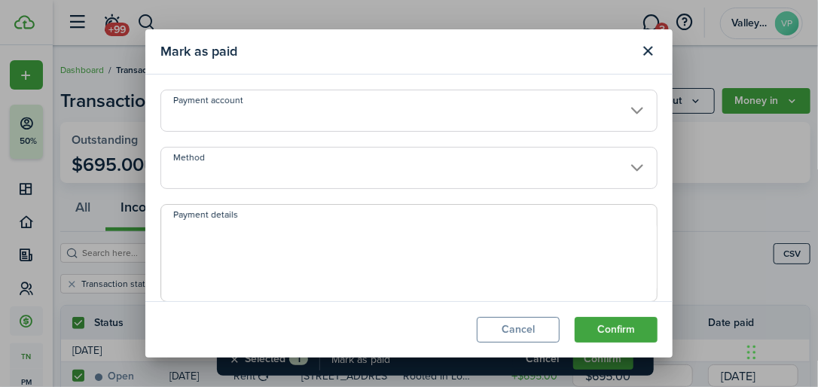
click at [218, 178] on input "Method" at bounding box center [408, 168] width 497 height 42
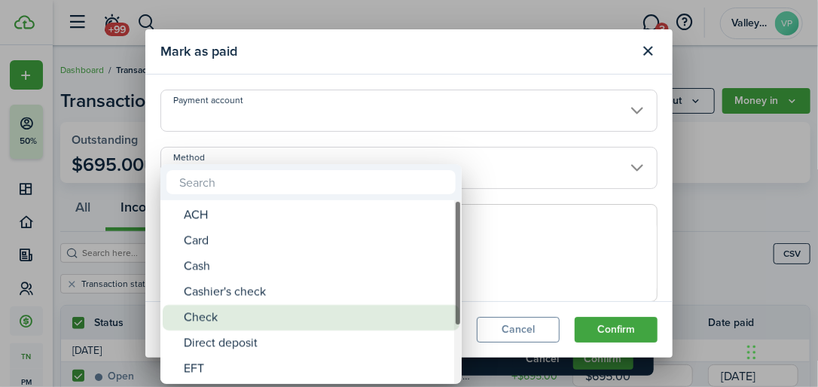
click at [198, 317] on div "Check" at bounding box center [317, 318] width 267 height 26
type input "Check"
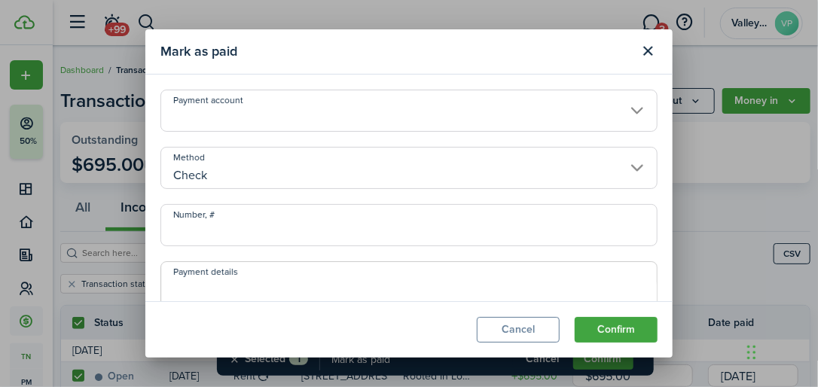
click at [179, 217] on input "Number, #" at bounding box center [408, 225] width 497 height 42
type input "1005"
click at [603, 324] on button "Confirm" at bounding box center [616, 330] width 83 height 26
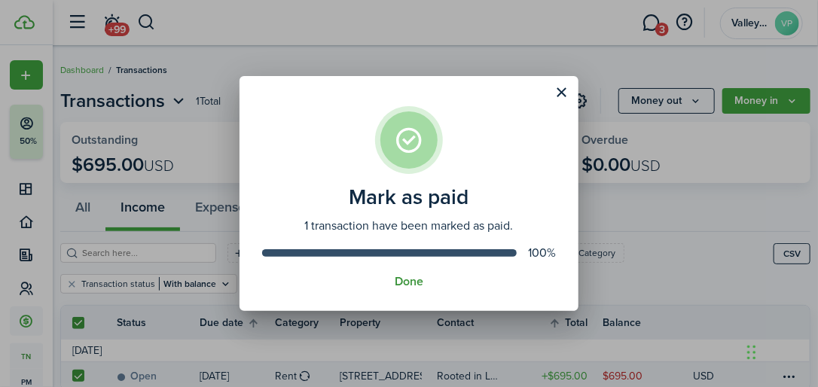
click at [410, 277] on button "Done" at bounding box center [409, 282] width 29 height 14
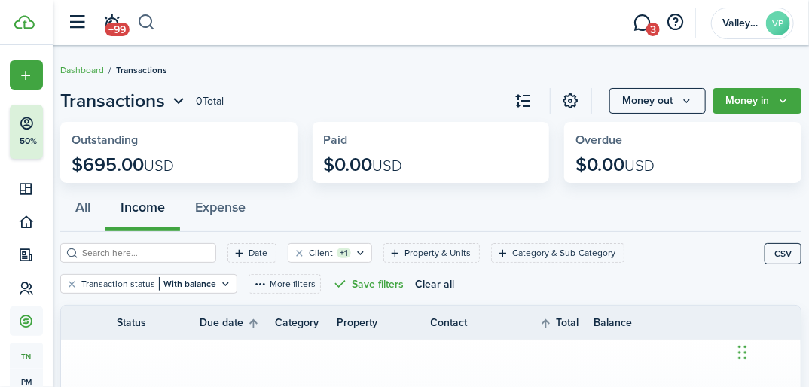
click at [149, 25] on button "button" at bounding box center [146, 23] width 19 height 26
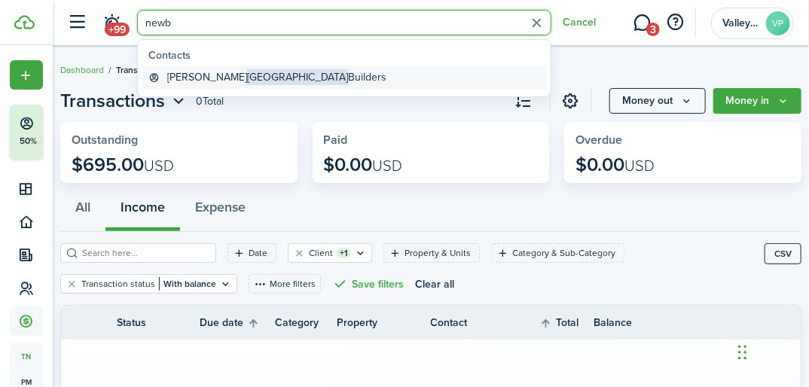
type input "newb"
click at [270, 78] on global-search-item-title "[PERSON_NAME] Builders" at bounding box center [276, 77] width 219 height 16
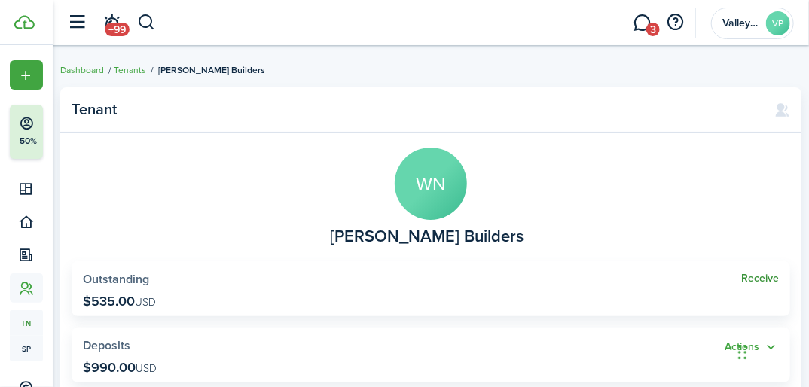
click at [744, 276] on link "Receive" at bounding box center [760, 279] width 38 height 12
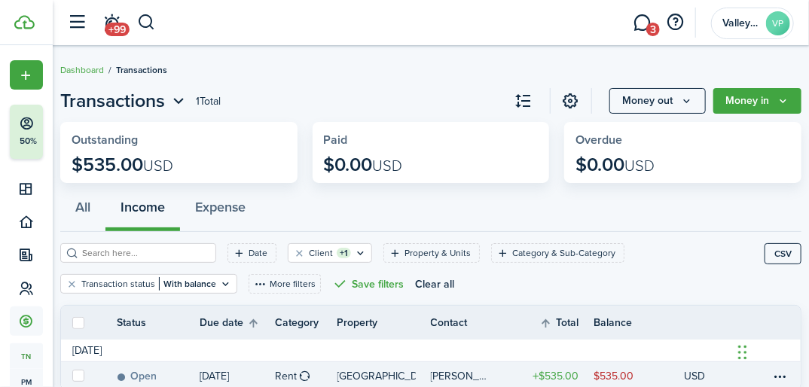
click at [78, 374] on label at bounding box center [78, 376] width 12 height 12
click at [72, 376] on input "checkbox" at bounding box center [72, 376] width 1 height 1
checkbox input "true"
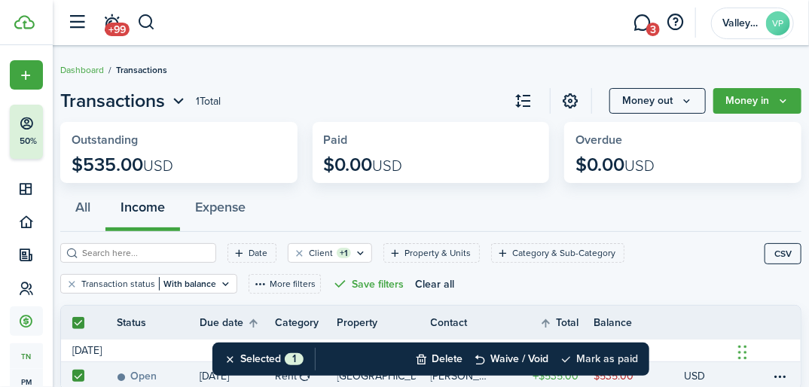
click at [583, 362] on button "Mark as paid" at bounding box center [599, 359] width 78 height 33
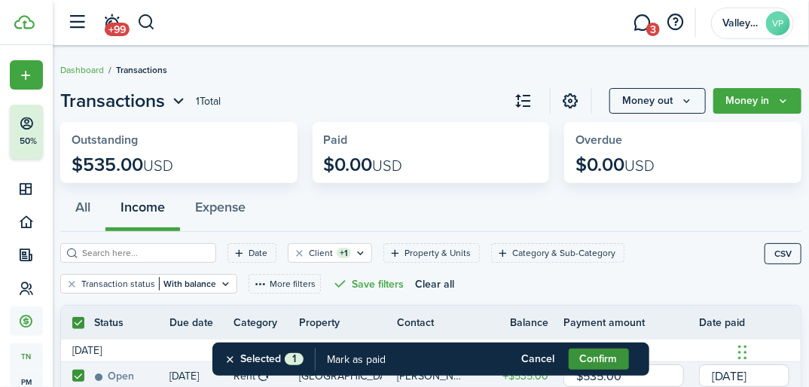
click at [583, 362] on button "Confirm" at bounding box center [599, 359] width 60 height 21
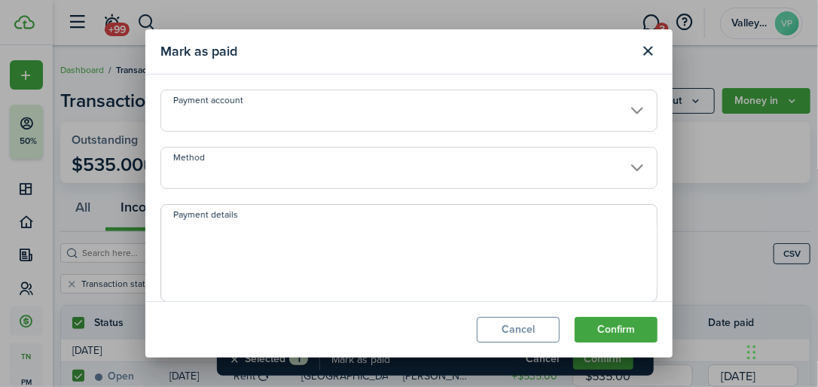
click at [218, 176] on input "Method" at bounding box center [408, 168] width 497 height 42
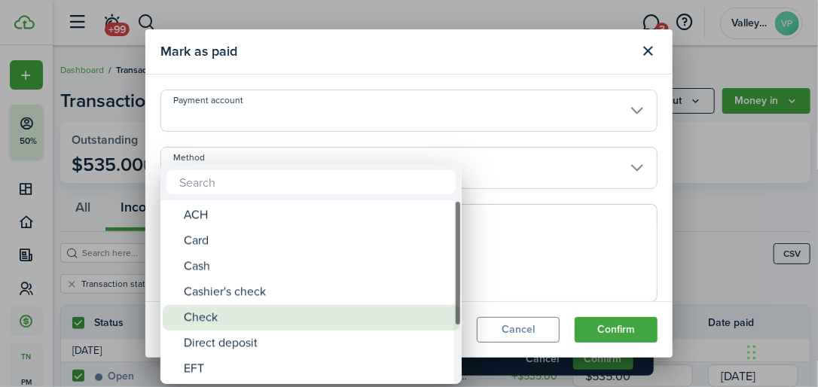
click at [188, 313] on div "Check" at bounding box center [317, 318] width 267 height 26
type input "Check"
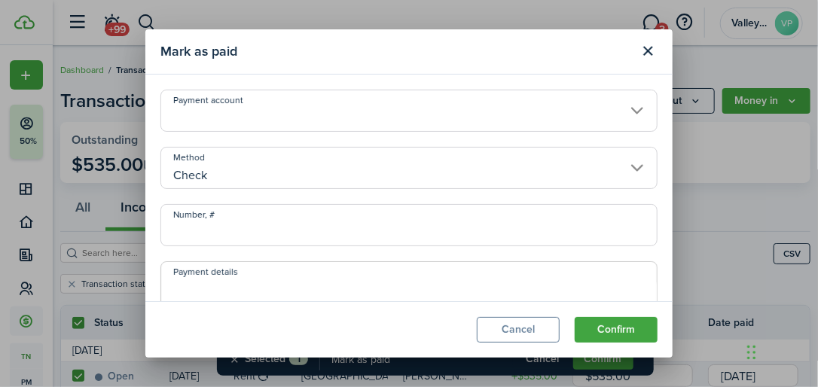
click at [166, 227] on input "Number, #" at bounding box center [408, 225] width 497 height 42
type input "51180"
click at [597, 328] on button "Confirm" at bounding box center [616, 330] width 83 height 26
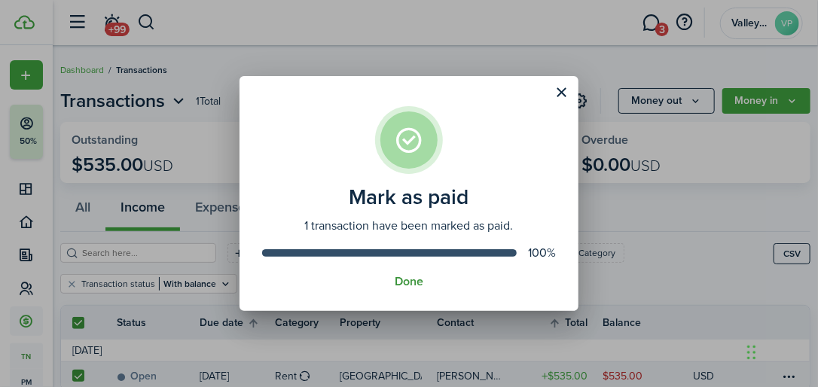
click at [403, 278] on button "Done" at bounding box center [409, 282] width 29 height 14
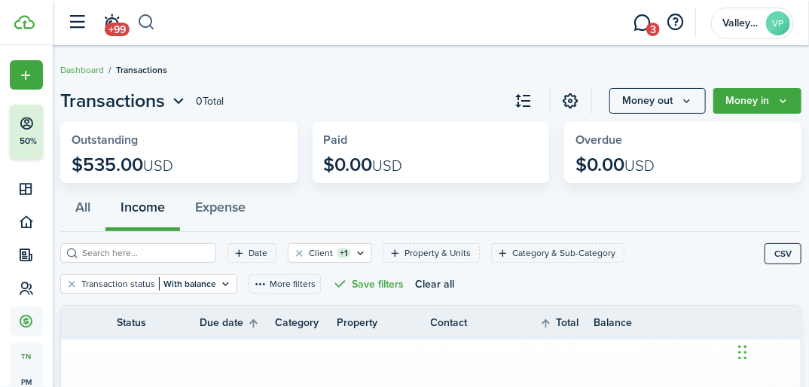
click at [145, 27] on button "button" at bounding box center [146, 23] width 19 height 26
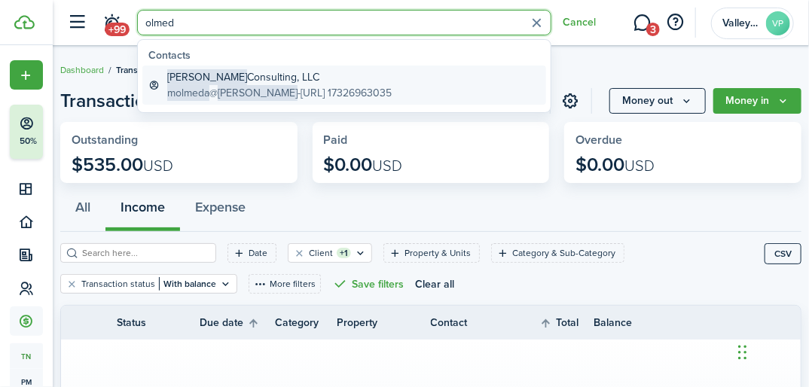
type input "olmed"
click at [209, 78] on global-search-item-title "[PERSON_NAME] Consulting, LLC" at bounding box center [279, 77] width 224 height 16
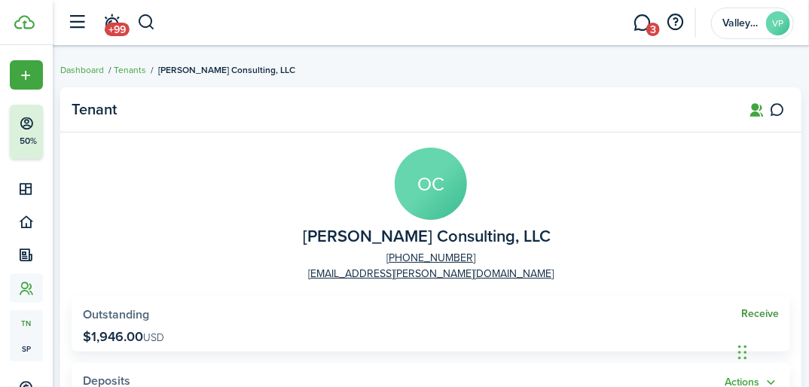
click at [747, 313] on link "Receive" at bounding box center [760, 314] width 38 height 12
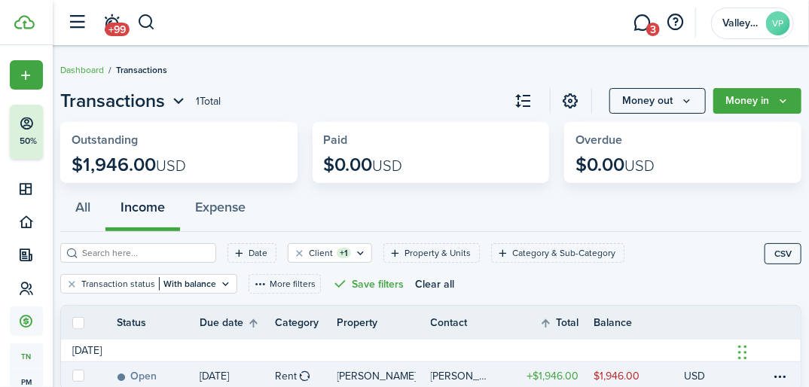
click at [83, 374] on label at bounding box center [78, 376] width 12 height 12
click at [72, 376] on input "checkbox" at bounding box center [72, 376] width 1 height 1
checkbox input "true"
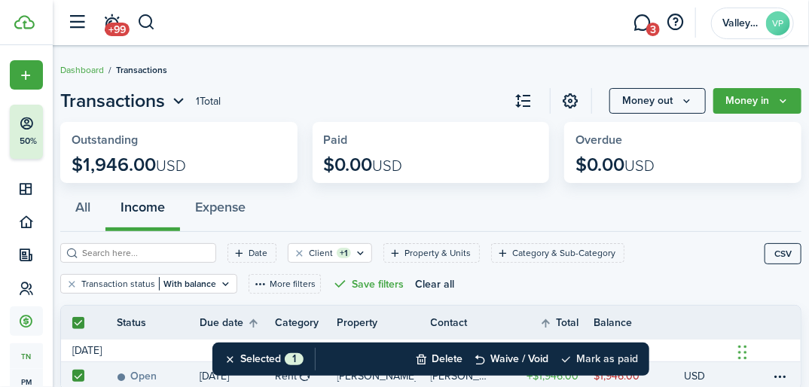
click at [588, 355] on button "Mark as paid" at bounding box center [599, 359] width 78 height 33
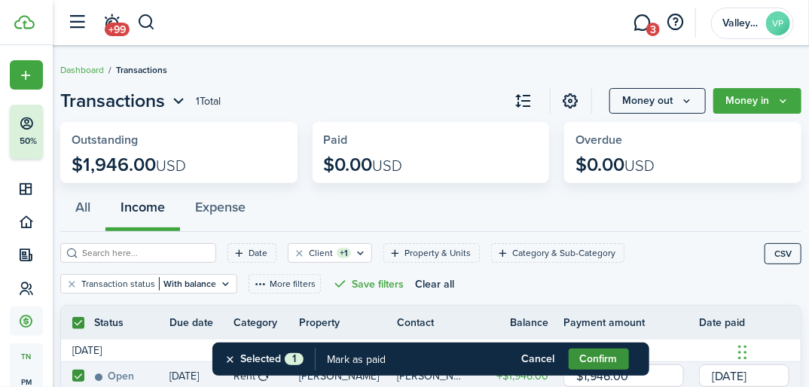
click at [587, 355] on button "Confirm" at bounding box center [599, 359] width 60 height 21
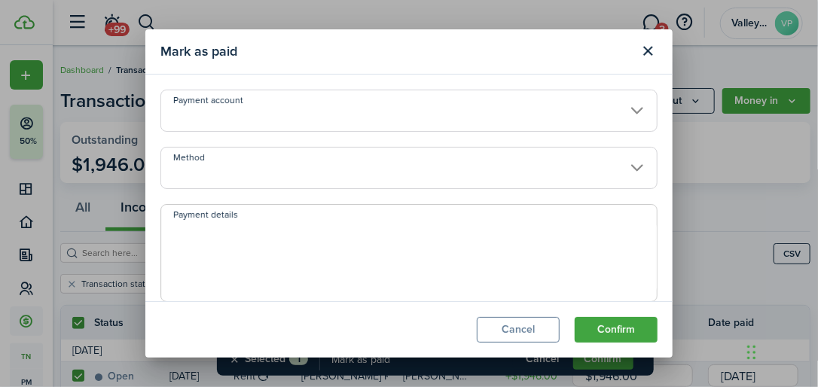
click at [198, 175] on input "Method" at bounding box center [408, 168] width 497 height 42
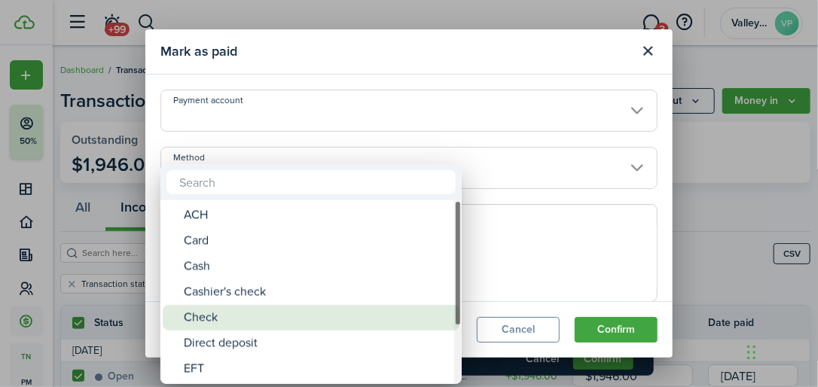
click at [195, 329] on div "Check" at bounding box center [317, 318] width 267 height 26
type input "Check"
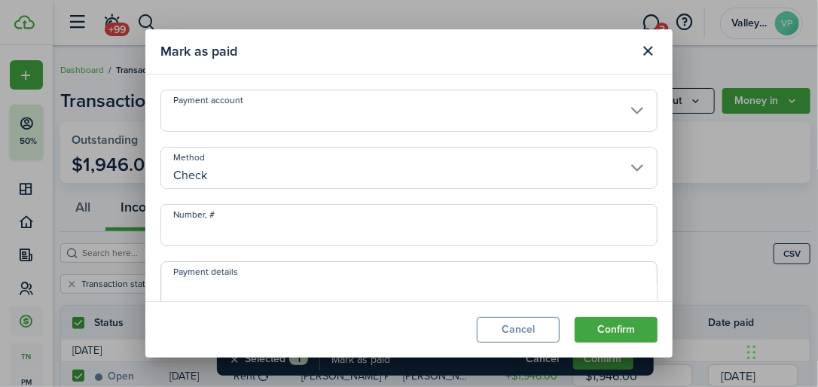
click at [187, 229] on input "Number, #" at bounding box center [408, 225] width 497 height 42
type input "1038"
click at [606, 340] on button "Confirm" at bounding box center [616, 330] width 83 height 26
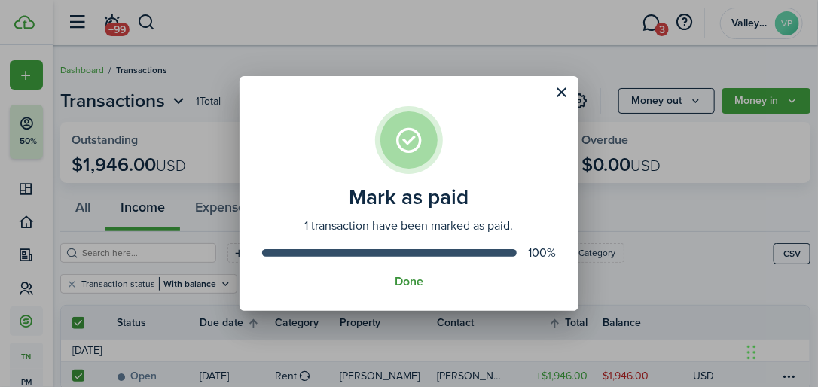
click at [408, 288] on button "Done" at bounding box center [409, 282] width 29 height 14
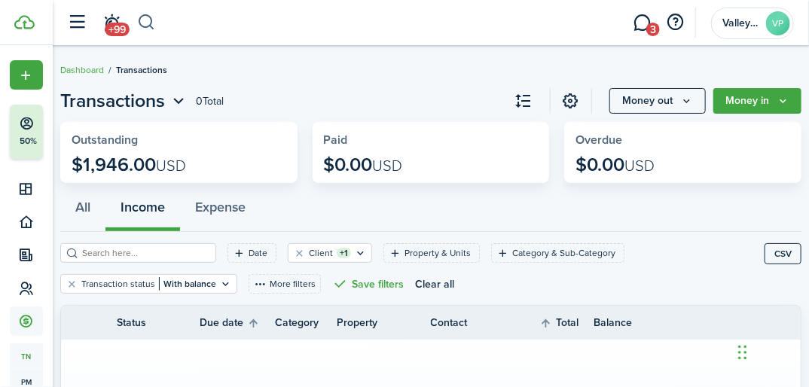
click at [142, 18] on button "button" at bounding box center [146, 23] width 19 height 26
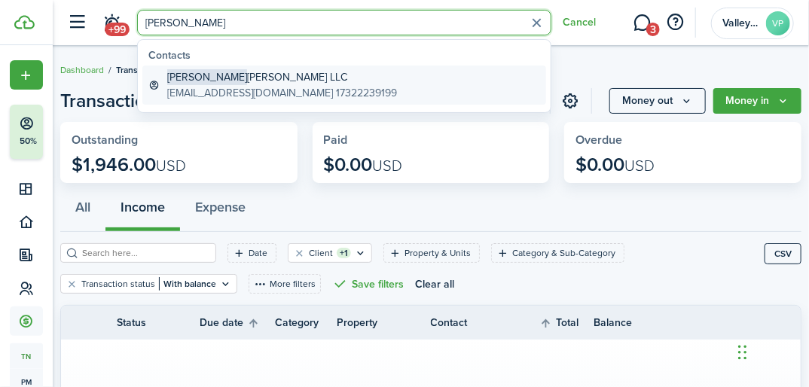
type input "[PERSON_NAME]"
click at [191, 78] on span "[PERSON_NAME]" at bounding box center [207, 77] width 80 height 16
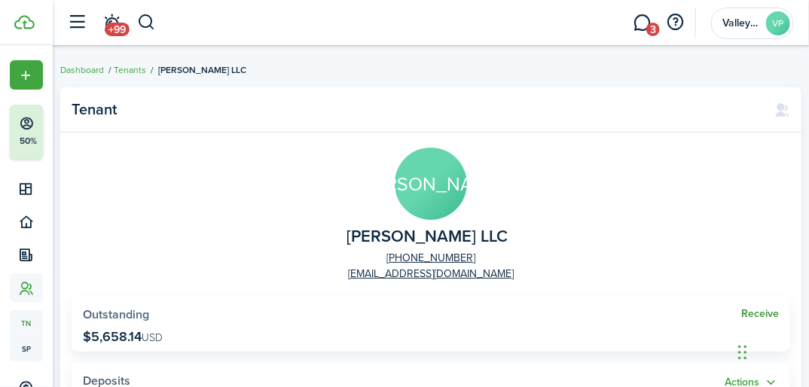
click at [755, 313] on link "Receive" at bounding box center [760, 314] width 38 height 12
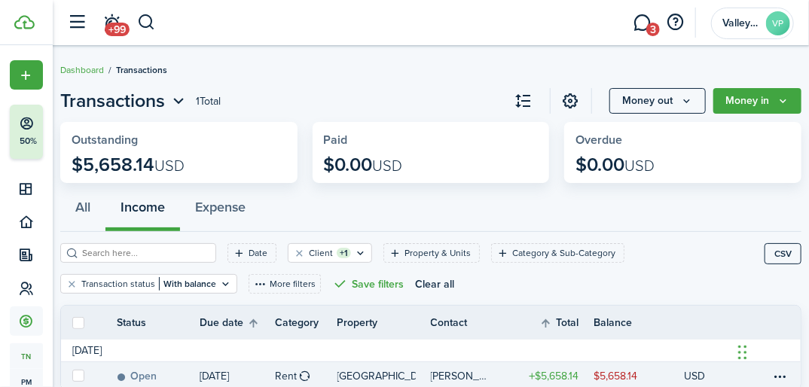
click at [78, 372] on label at bounding box center [78, 376] width 12 height 12
click at [72, 376] on input "checkbox" at bounding box center [72, 376] width 1 height 1
checkbox input "true"
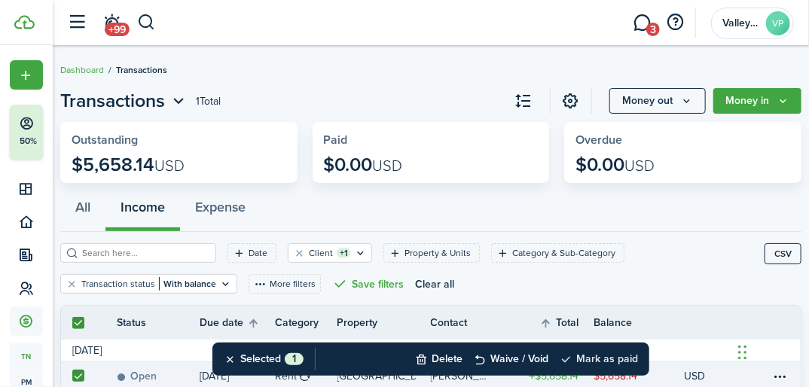
click at [597, 355] on button "Mark as paid" at bounding box center [599, 359] width 78 height 33
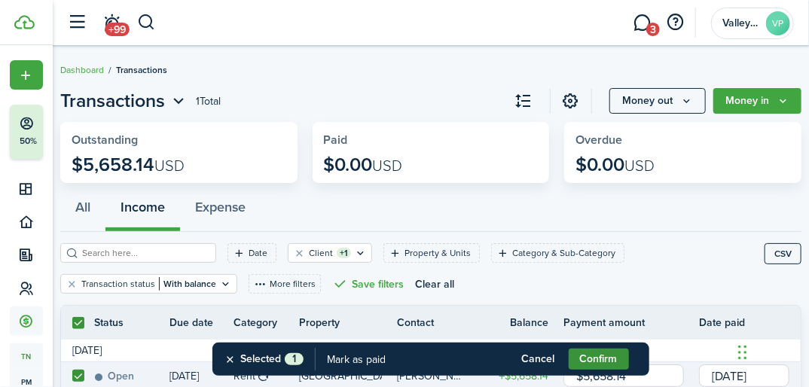
click at [593, 355] on button "Confirm" at bounding box center [599, 359] width 60 height 21
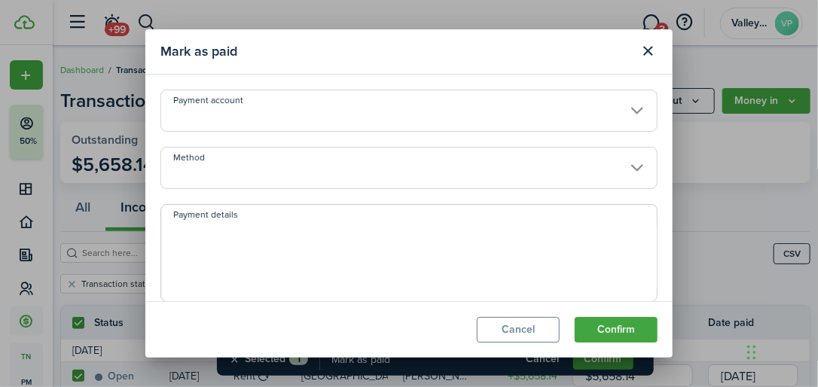
click at [225, 162] on input "Method" at bounding box center [408, 168] width 497 height 42
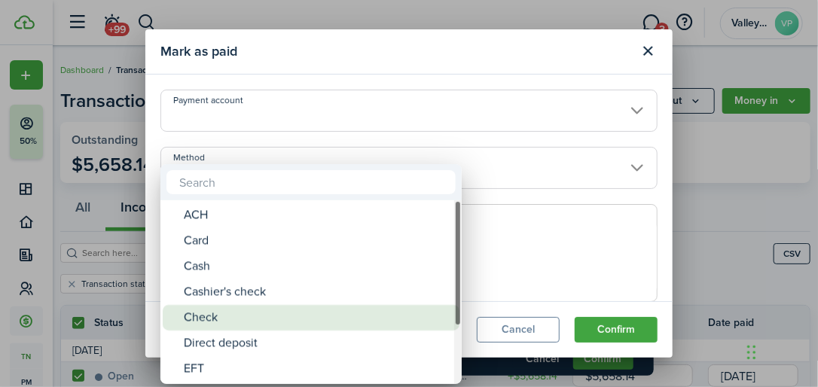
click at [200, 316] on div "Check" at bounding box center [317, 318] width 267 height 26
type input "Check"
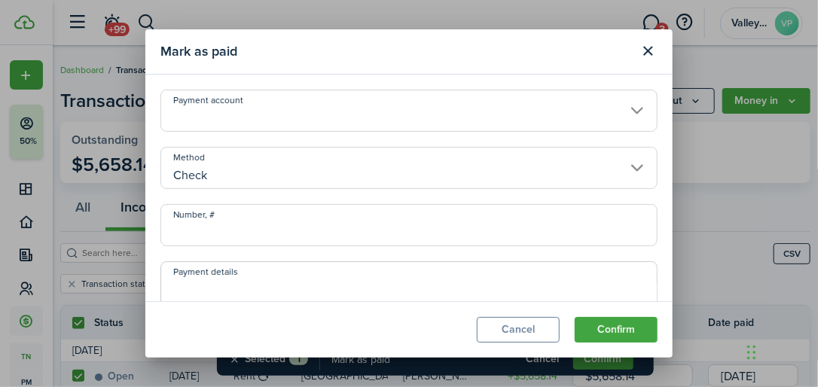
click at [182, 234] on input "Number, #" at bounding box center [408, 225] width 497 height 42
type input "2152"
click at [606, 332] on button "Confirm" at bounding box center [616, 330] width 83 height 26
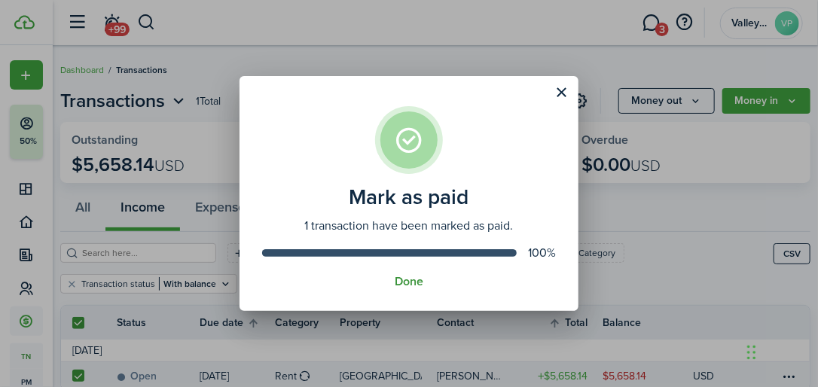
click at [413, 286] on button "Done" at bounding box center [409, 282] width 29 height 14
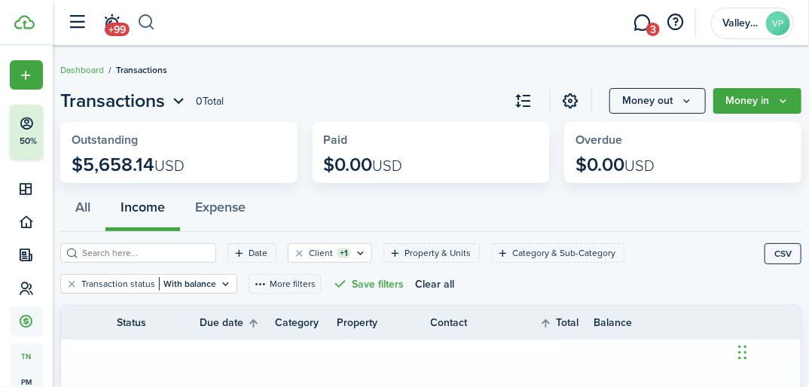
click at [145, 22] on button "button" at bounding box center [146, 23] width 19 height 26
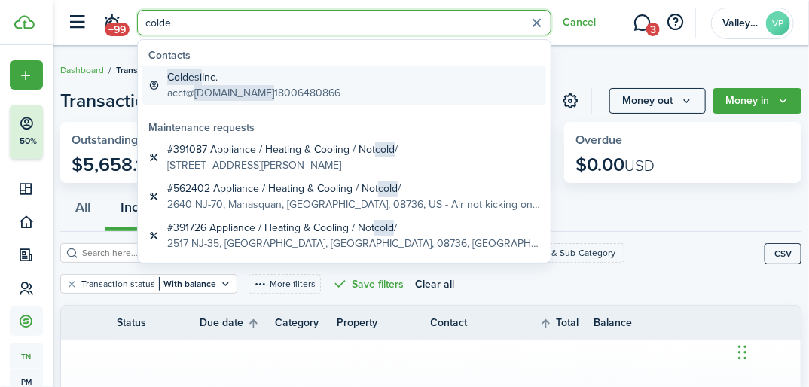
type input "colde"
click at [202, 82] on global-search-item-title "Coldesi Inc." at bounding box center [253, 77] width 173 height 16
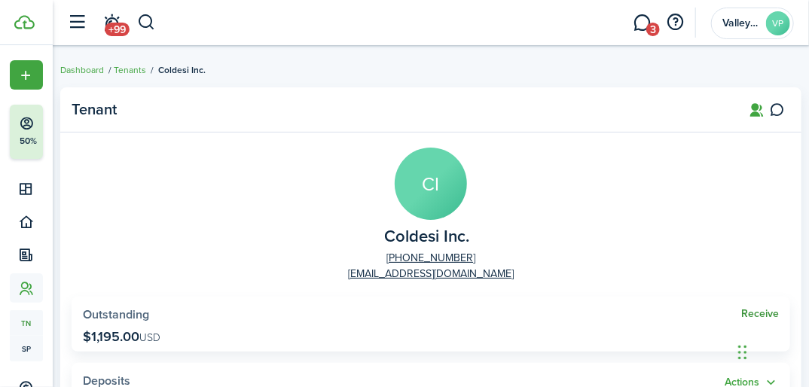
click at [748, 313] on link "Receive" at bounding box center [760, 314] width 38 height 12
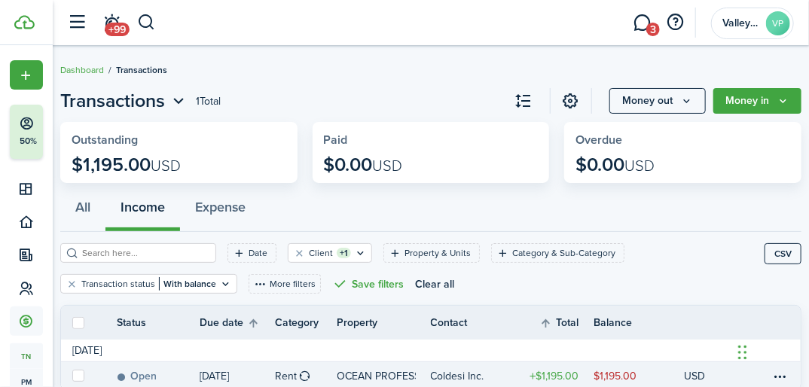
click at [77, 372] on label at bounding box center [78, 376] width 12 height 12
click at [72, 376] on input "checkbox" at bounding box center [72, 376] width 1 height 1
checkbox input "true"
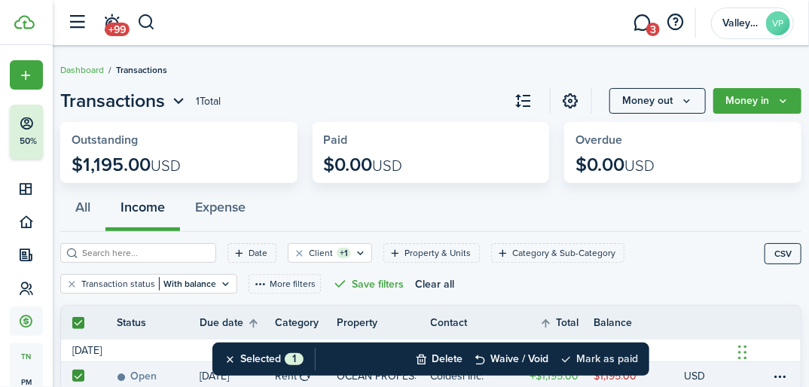
click at [591, 359] on button "Mark as paid" at bounding box center [599, 359] width 78 height 33
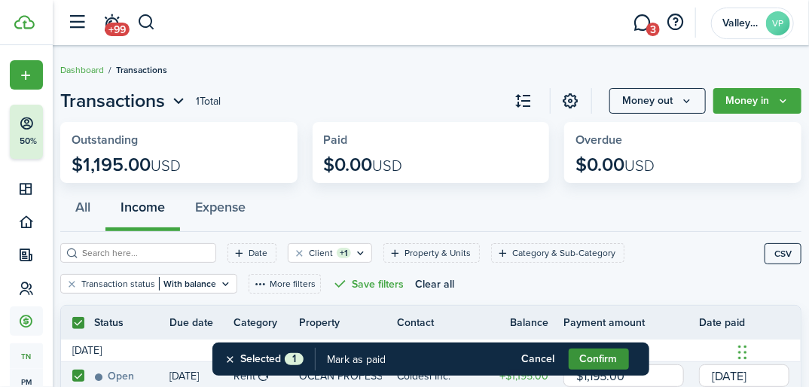
click at [579, 363] on button "Confirm" at bounding box center [599, 359] width 60 height 21
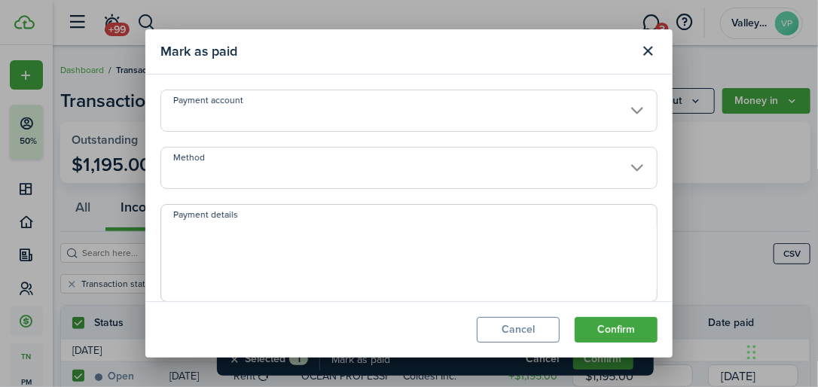
click at [198, 177] on input "Method" at bounding box center [408, 168] width 497 height 42
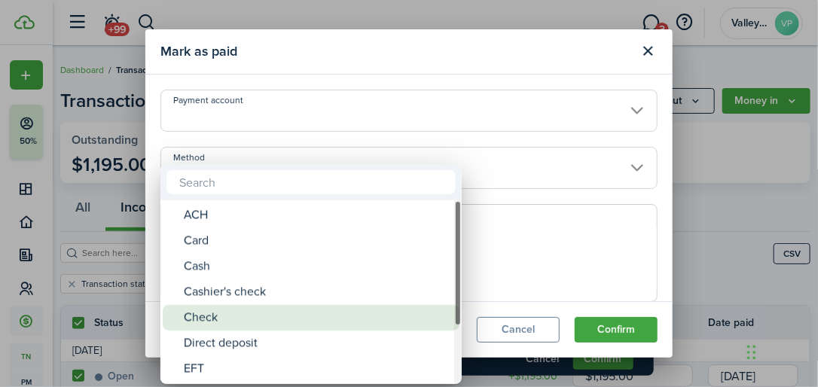
click at [191, 315] on div "Check" at bounding box center [317, 318] width 267 height 26
type input "Check"
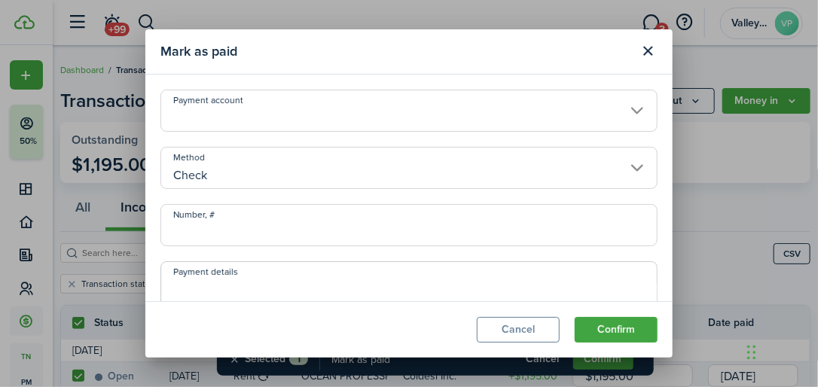
click at [178, 236] on input "Number, #" at bounding box center [408, 225] width 497 height 42
type input "43316"
click at [592, 325] on button "Confirm" at bounding box center [616, 330] width 83 height 26
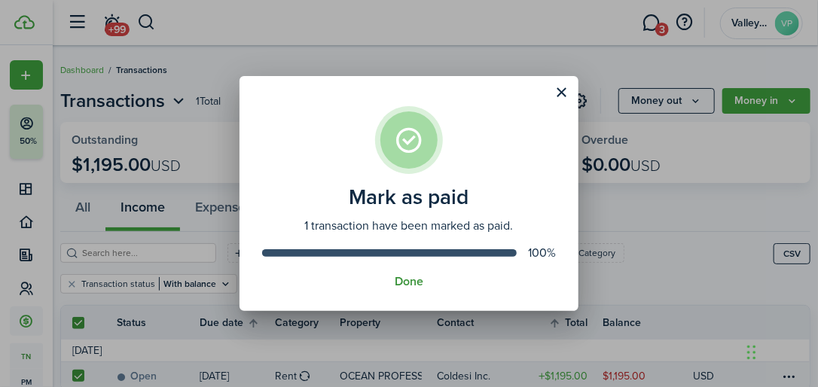
click at [407, 282] on button "Done" at bounding box center [409, 282] width 29 height 14
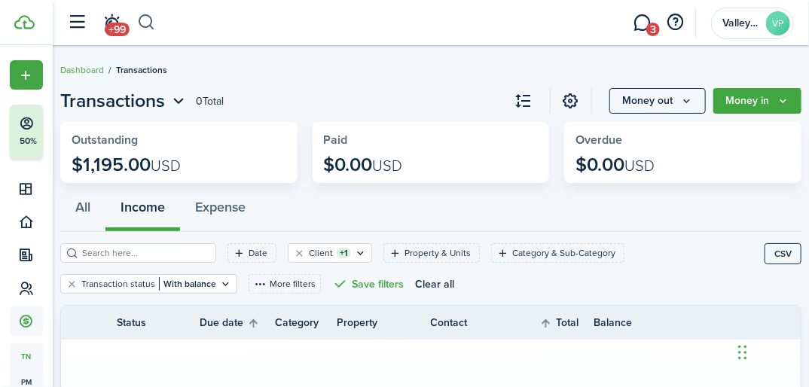
click at [142, 21] on button "button" at bounding box center [146, 23] width 19 height 26
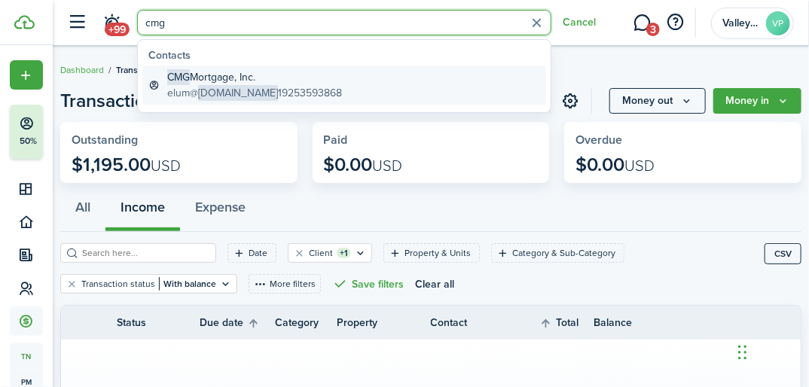
type input "cmg"
click at [208, 87] on span "[DOMAIN_NAME]" at bounding box center [238, 93] width 80 height 16
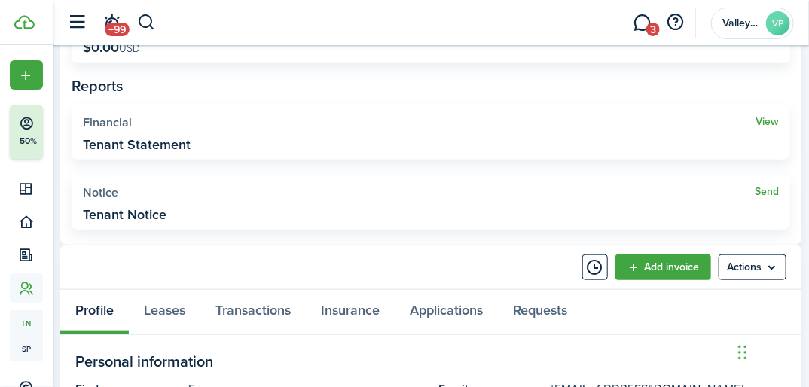
scroll to position [482, 0]
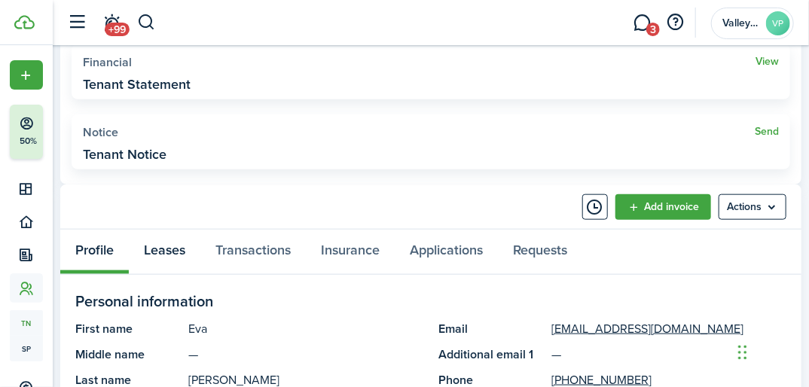
click at [166, 249] on link "Leases" at bounding box center [165, 252] width 72 height 44
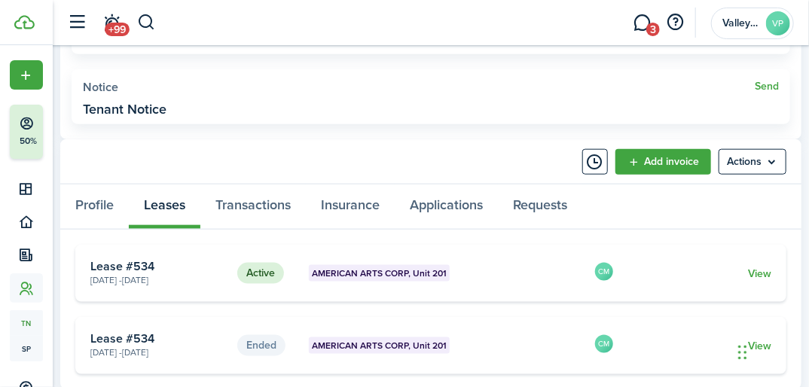
scroll to position [542, 0]
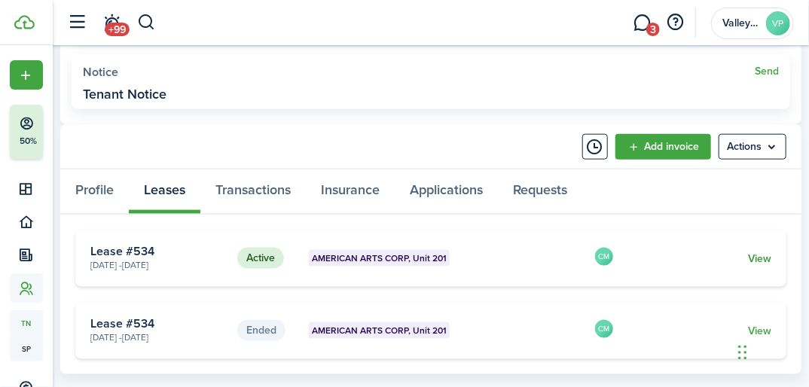
click at [759, 259] on link "View" at bounding box center [759, 259] width 23 height 16
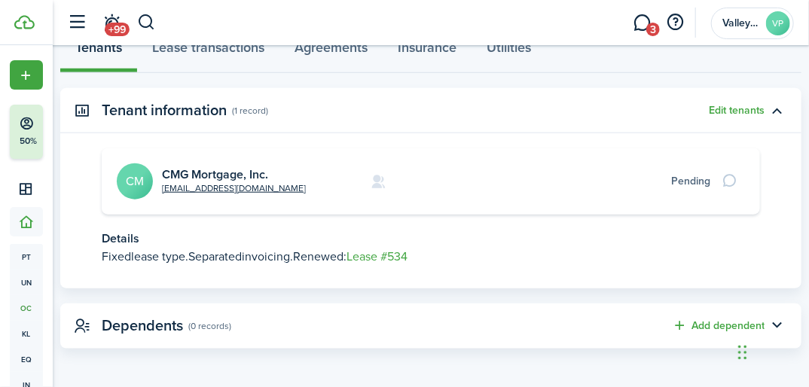
scroll to position [431, 0]
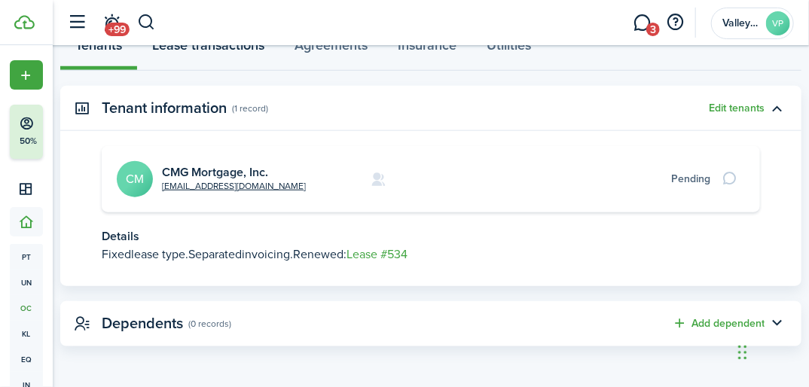
click at [173, 47] on link "Lease transactions" at bounding box center [208, 48] width 142 height 44
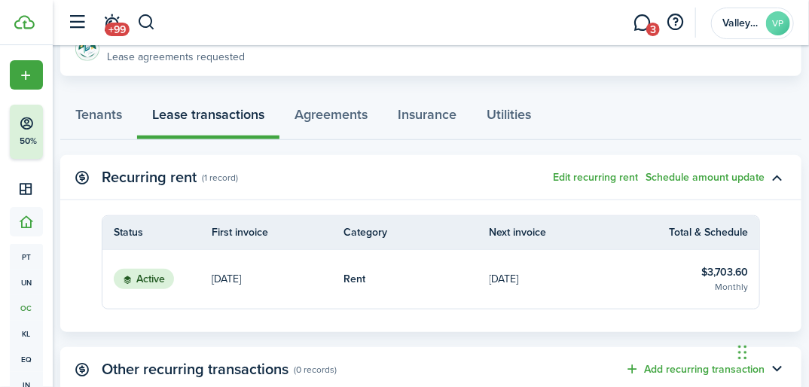
scroll to position [422, 0]
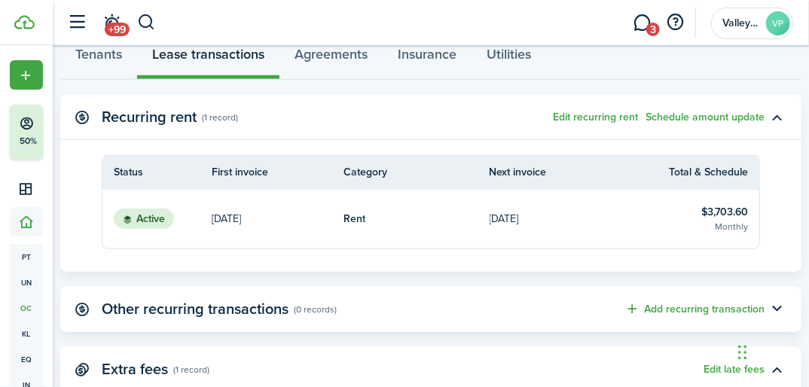
click at [731, 205] on table-info-title "$3,703.60" at bounding box center [724, 212] width 47 height 16
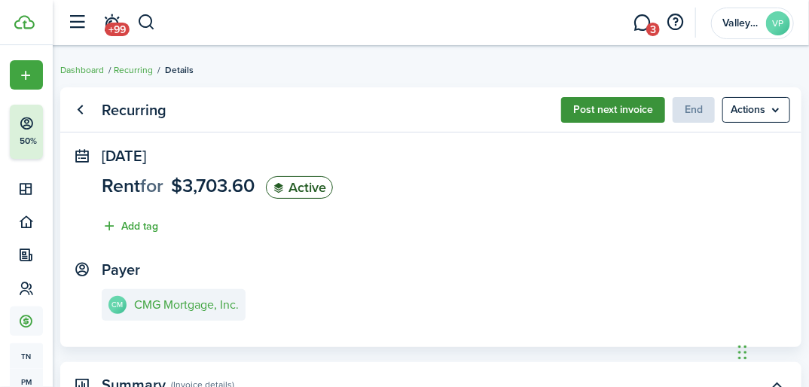
click at [597, 99] on button "Post next invoice" at bounding box center [613, 110] width 104 height 26
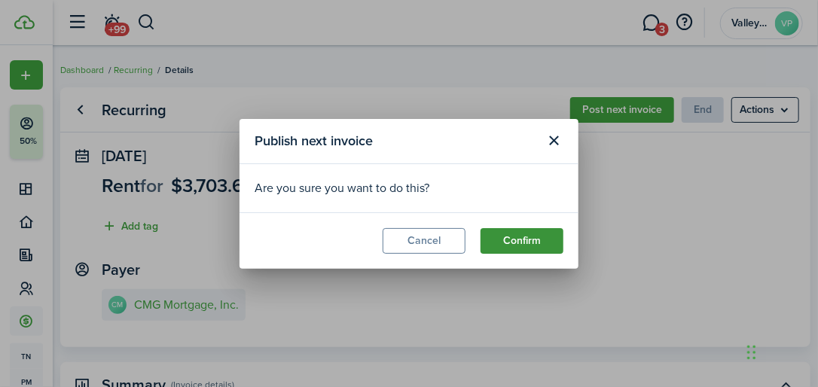
click at [530, 241] on button "Confirm" at bounding box center [522, 241] width 83 height 26
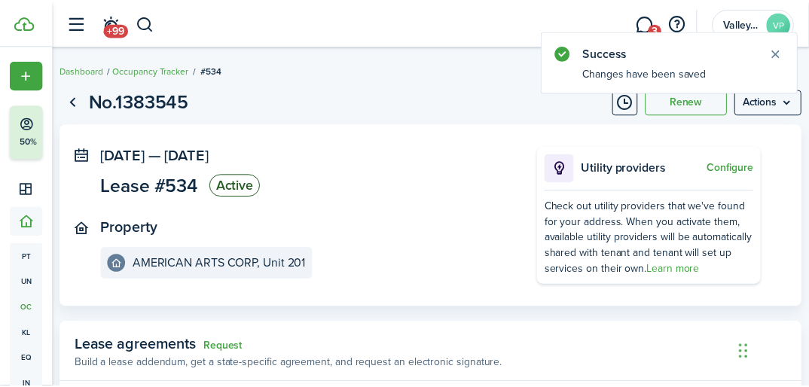
scroll to position [431, 0]
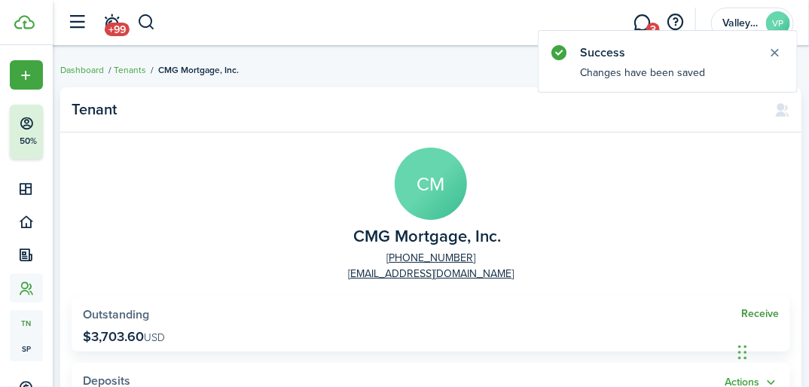
click at [750, 313] on link "Receive" at bounding box center [760, 314] width 38 height 12
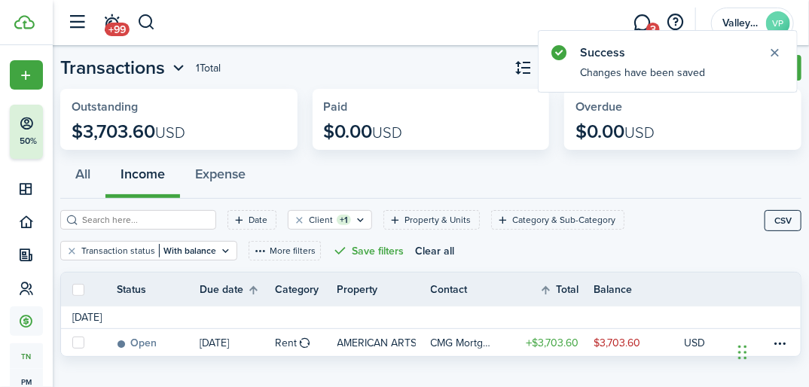
scroll to position [51, 0]
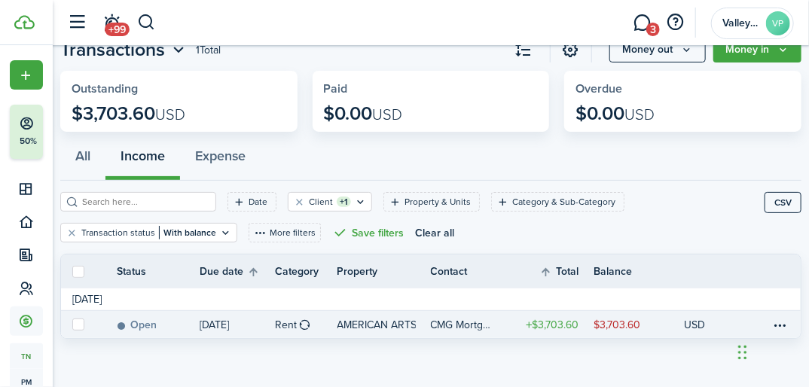
click at [75, 323] on label at bounding box center [78, 325] width 12 height 12
click at [72, 325] on input "checkbox" at bounding box center [72, 325] width 1 height 1
checkbox input "true"
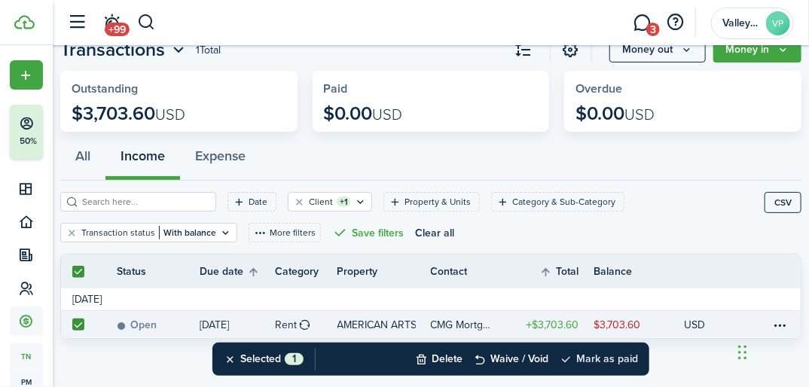
click at [587, 355] on button "Mark as paid" at bounding box center [599, 359] width 78 height 33
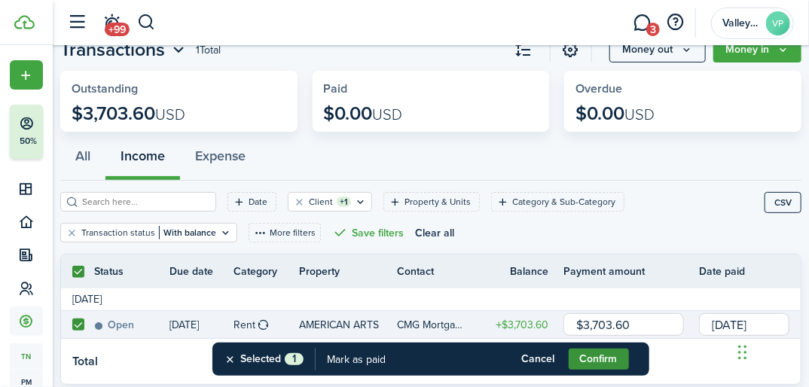
click at [578, 354] on button "Confirm" at bounding box center [599, 359] width 60 height 21
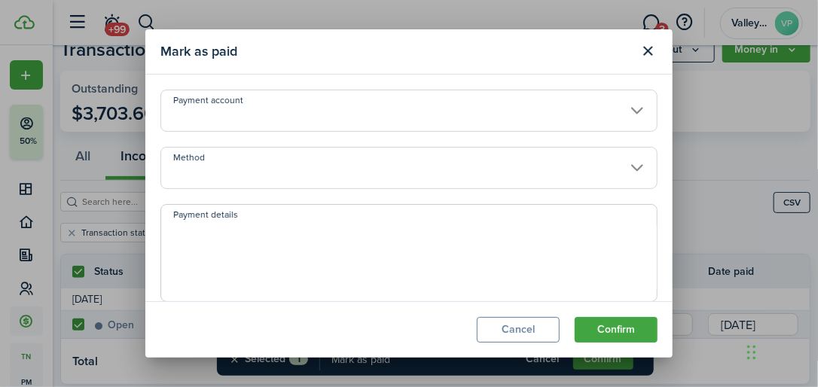
click at [192, 163] on input "Method" at bounding box center [408, 168] width 497 height 42
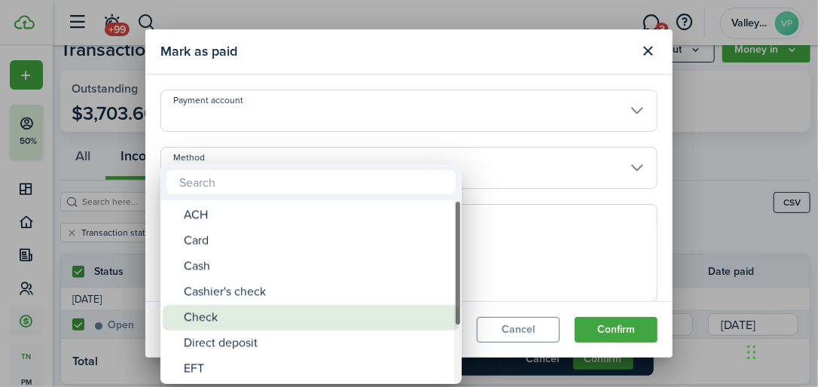
click at [190, 328] on div "Check" at bounding box center [317, 318] width 267 height 26
type input "Check"
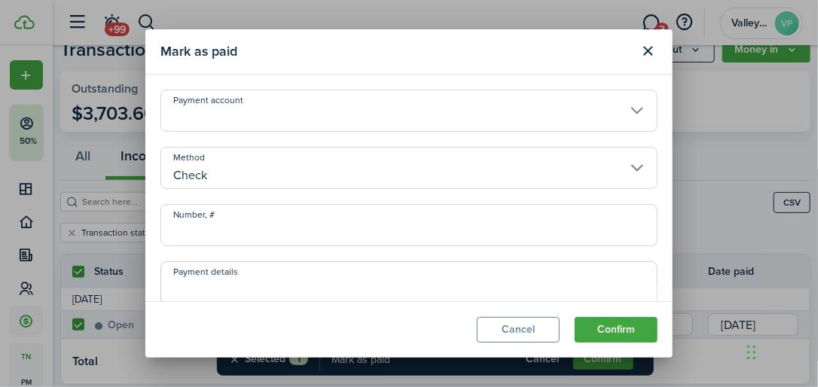
click at [179, 226] on input "Number, #" at bounding box center [408, 225] width 497 height 42
type input "376943"
click at [621, 334] on button "Confirm" at bounding box center [616, 330] width 83 height 26
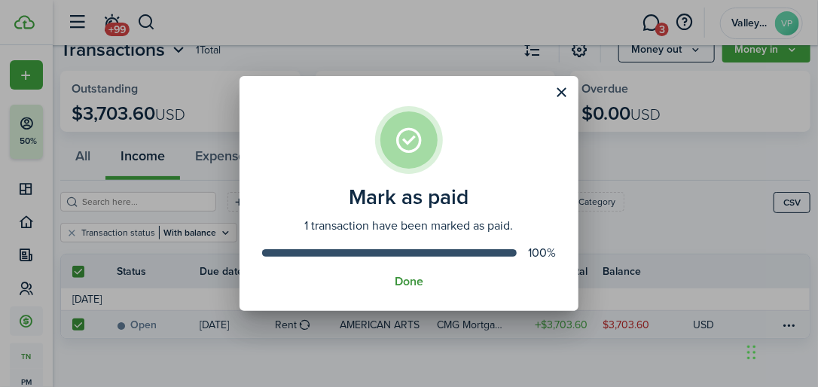
click at [401, 280] on button "Done" at bounding box center [409, 282] width 29 height 14
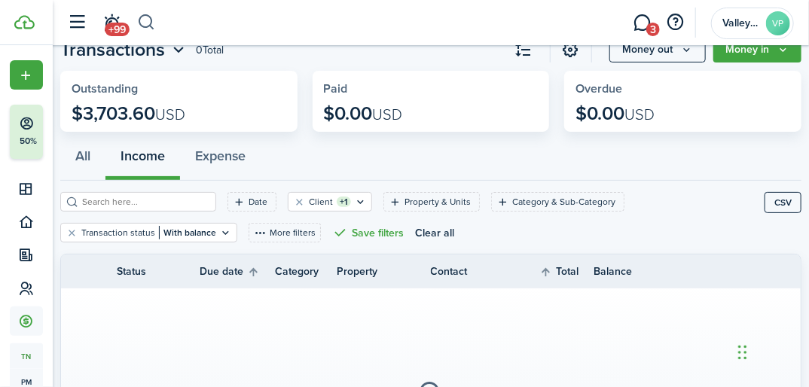
click at [145, 26] on button "button" at bounding box center [146, 23] width 19 height 26
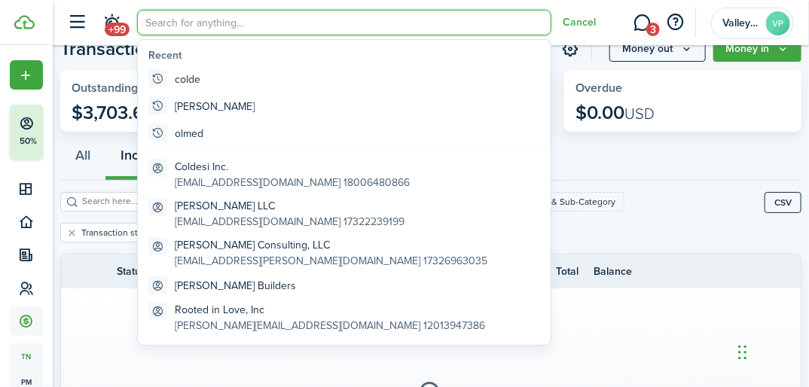
scroll to position [0, 0]
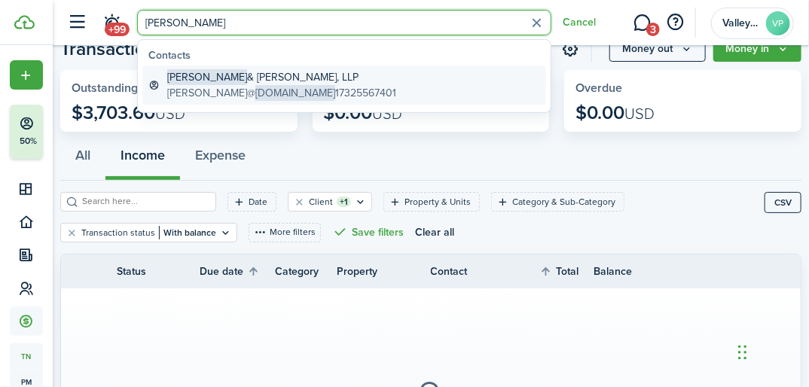
type input "[PERSON_NAME]"
click at [216, 78] on global-search-item-title "[PERSON_NAME] & [PERSON_NAME], LLP" at bounding box center [281, 77] width 229 height 16
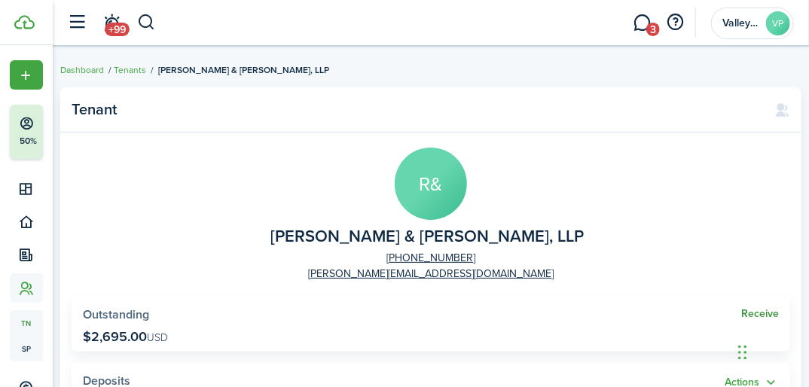
click at [749, 311] on link "Receive" at bounding box center [760, 314] width 38 height 12
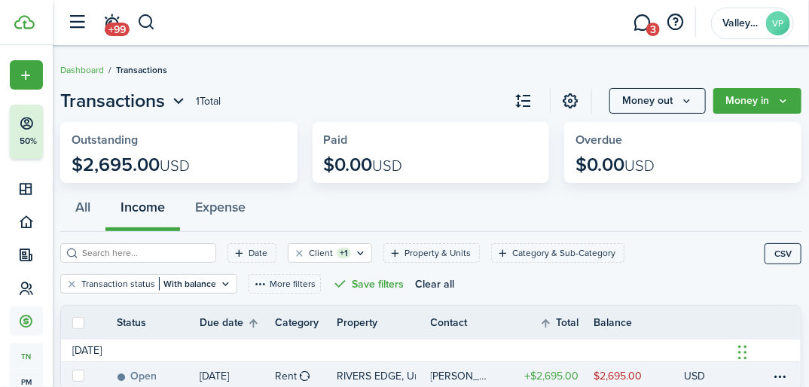
click at [78, 376] on label at bounding box center [78, 376] width 12 height 12
click at [72, 376] on input "checkbox" at bounding box center [72, 376] width 1 height 1
checkbox input "true"
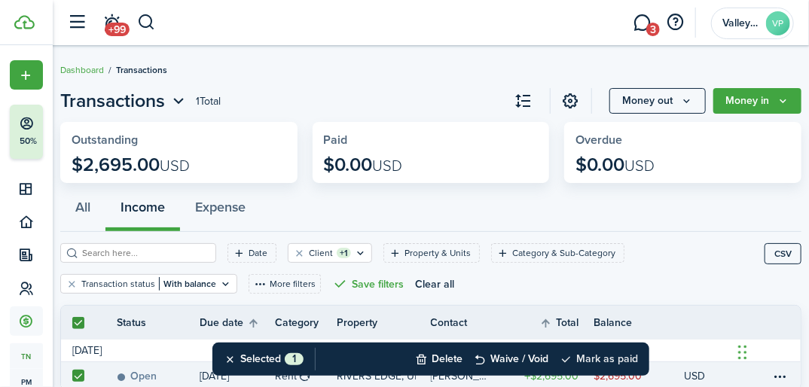
click at [612, 348] on button "Mark as paid" at bounding box center [599, 359] width 78 height 33
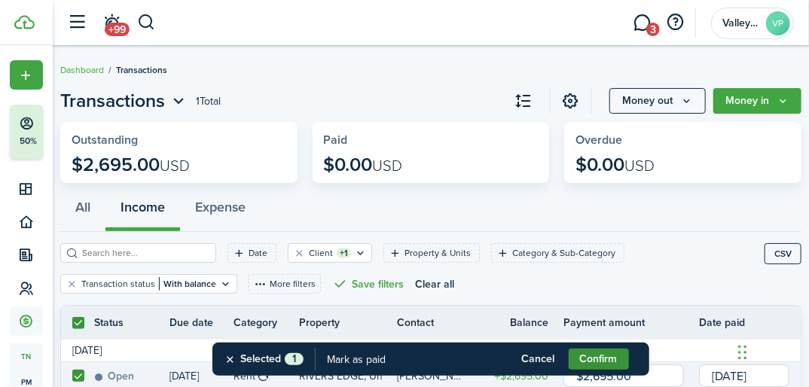
click at [587, 362] on button "Confirm" at bounding box center [599, 359] width 60 height 21
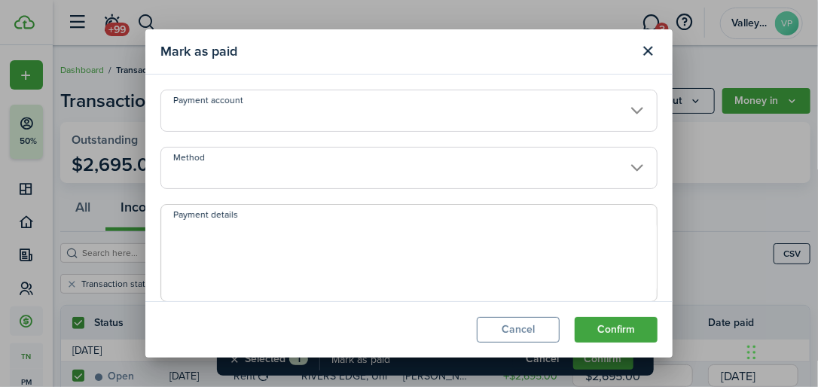
click at [191, 172] on input "Method" at bounding box center [408, 168] width 497 height 42
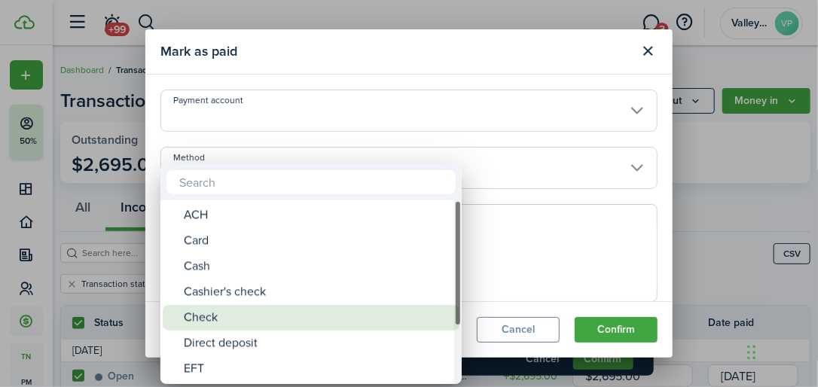
click at [193, 312] on div "Check" at bounding box center [317, 318] width 267 height 26
type input "Check"
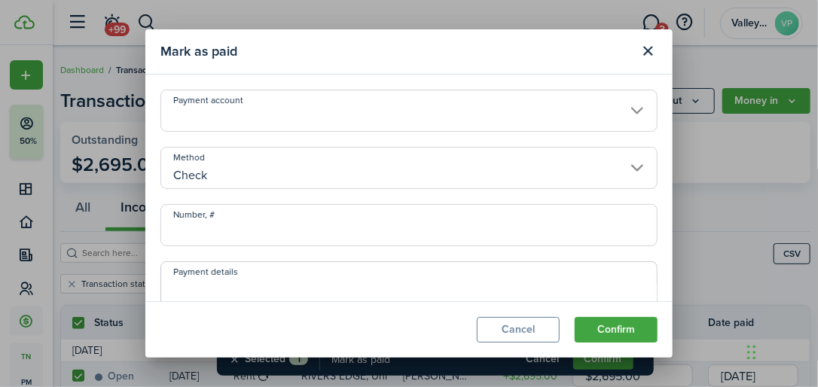
click at [186, 233] on input "Number, #" at bounding box center [408, 225] width 497 height 42
type input "6742"
click at [597, 319] on button "Confirm" at bounding box center [616, 330] width 83 height 26
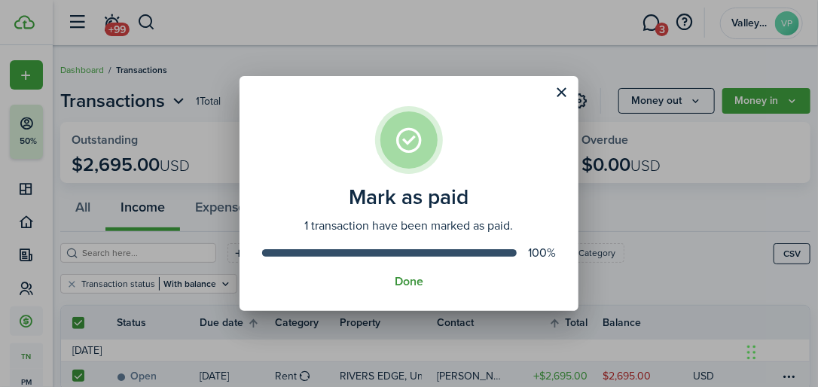
click at [403, 277] on button "Done" at bounding box center [409, 282] width 29 height 14
